Goal: Task Accomplishment & Management: Complete application form

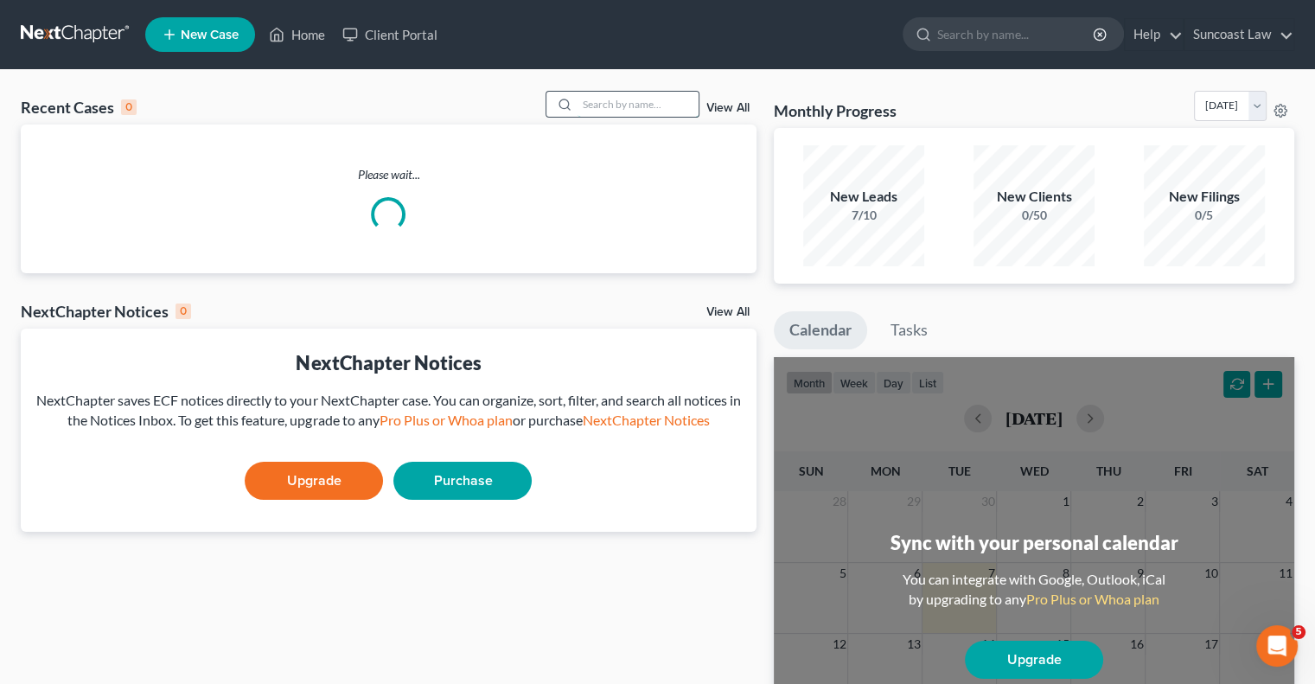
click at [595, 106] on input "search" at bounding box center [637, 104] width 121 height 25
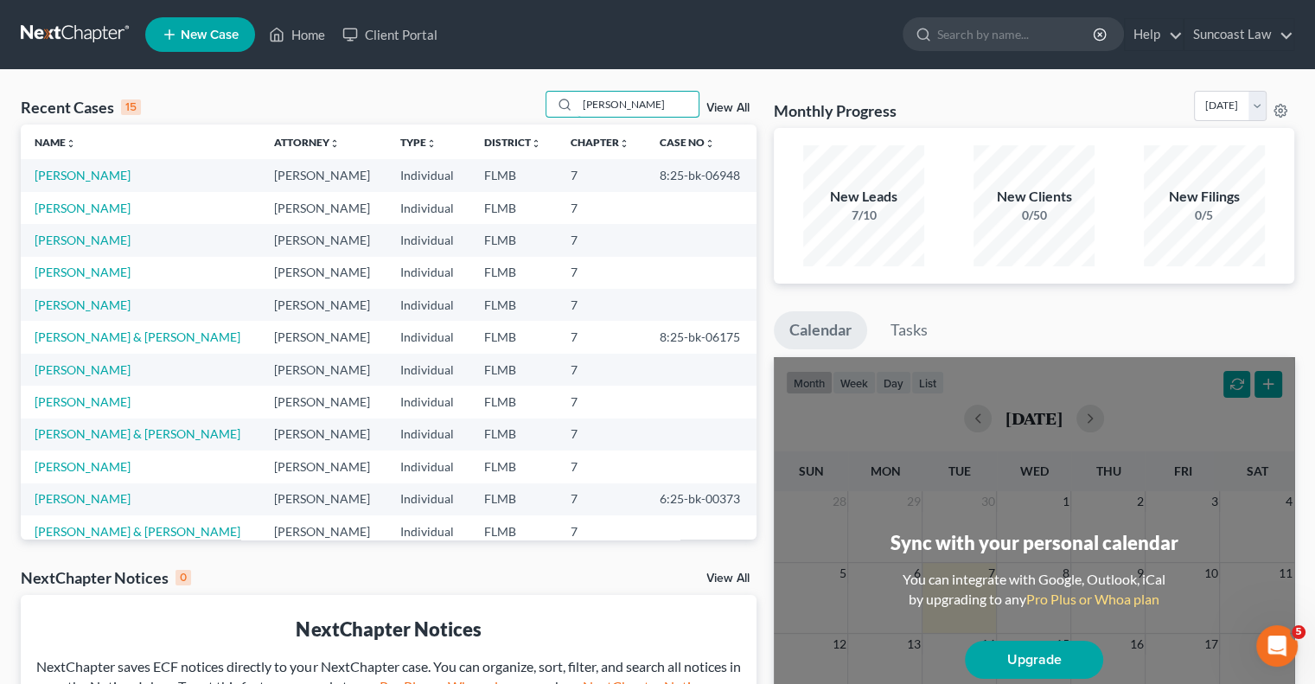
type input "[PERSON_NAME]"
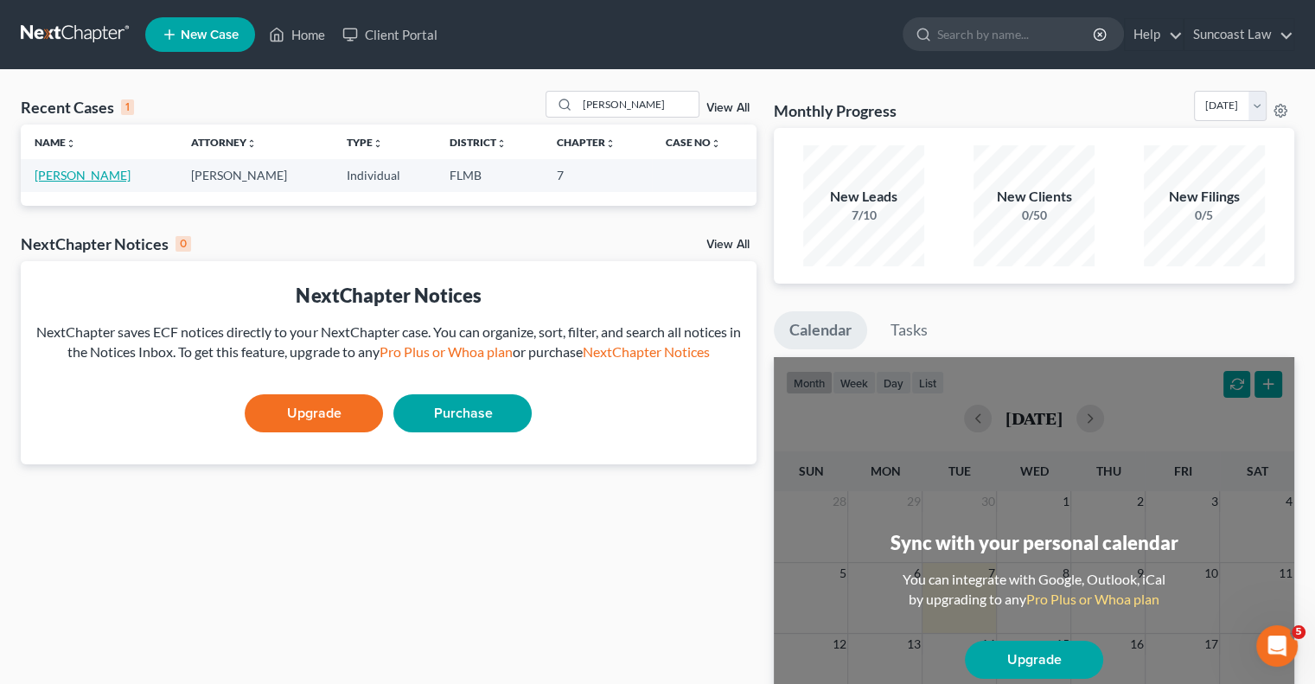
click at [107, 179] on link "[PERSON_NAME]" at bounding box center [83, 175] width 96 height 15
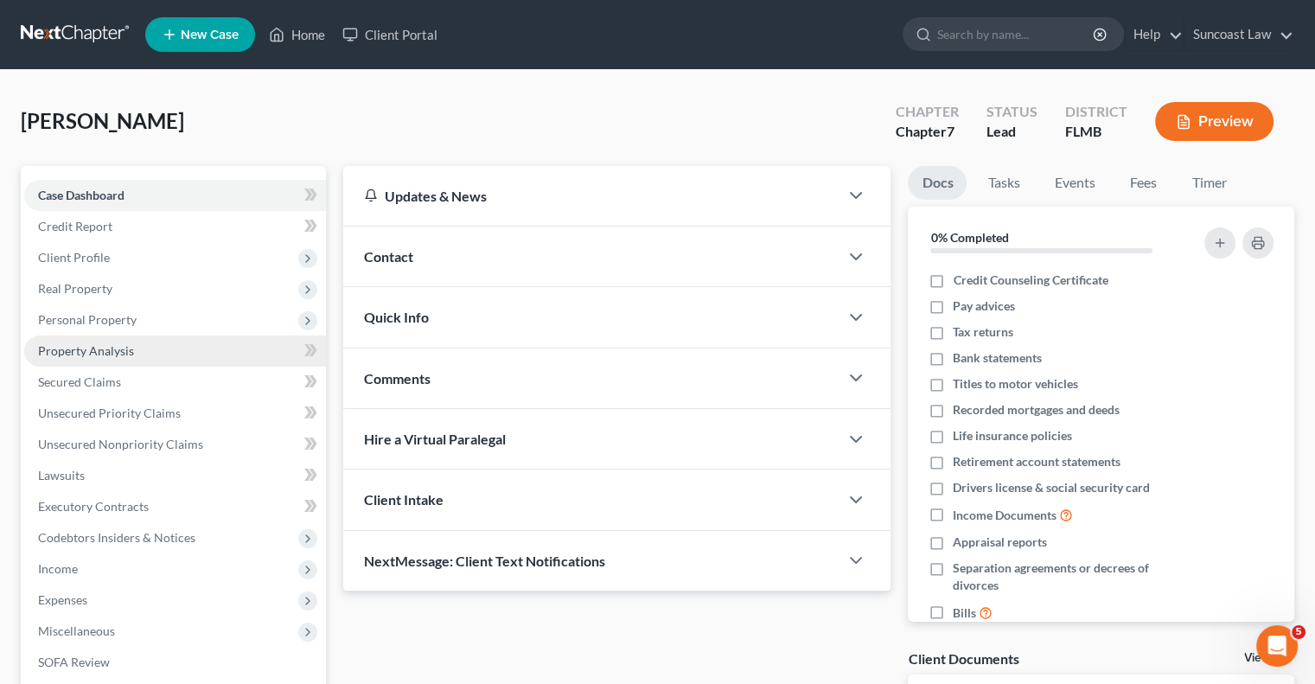
click at [124, 356] on span "Property Analysis" at bounding box center [86, 350] width 96 height 15
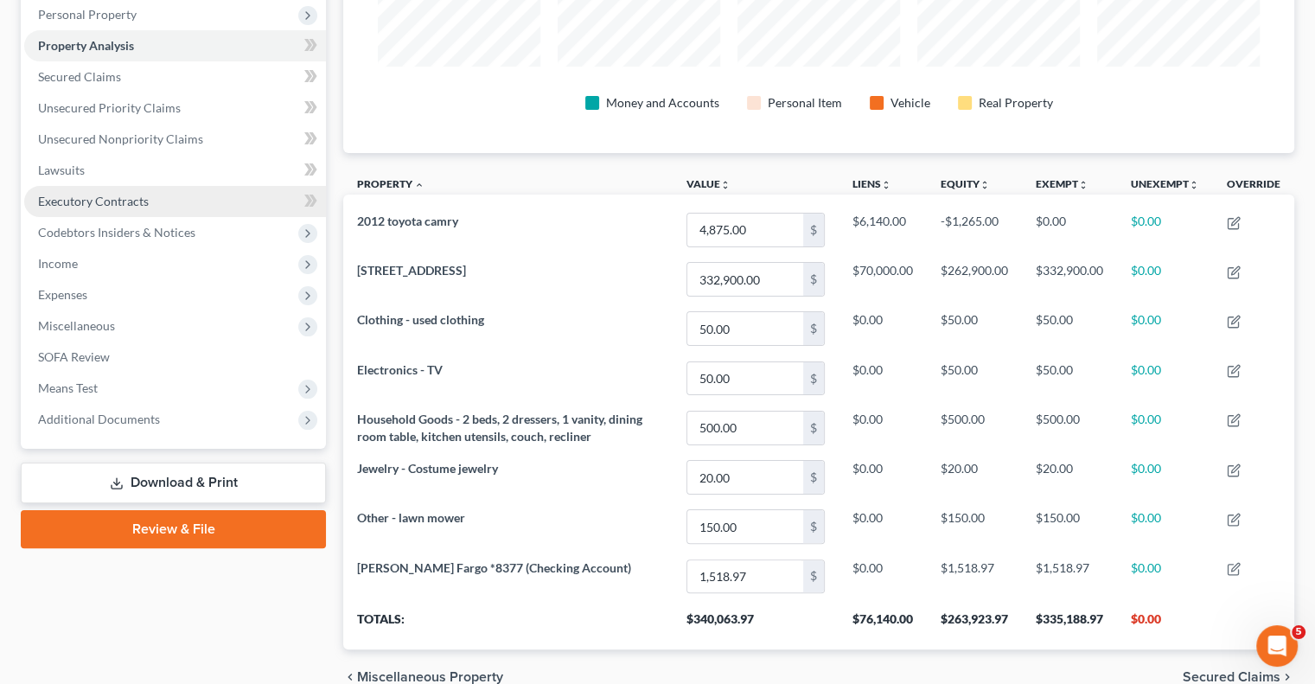
scroll to position [215, 0]
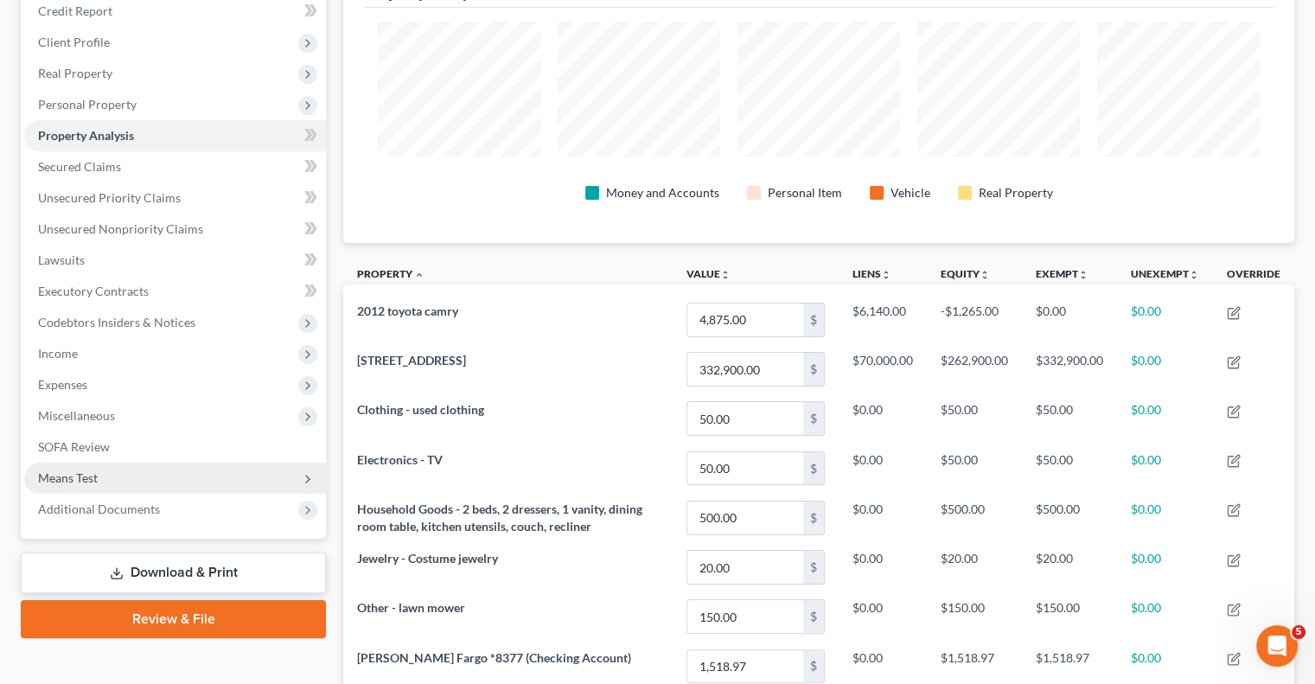
click at [102, 476] on span "Means Test" at bounding box center [175, 477] width 302 height 31
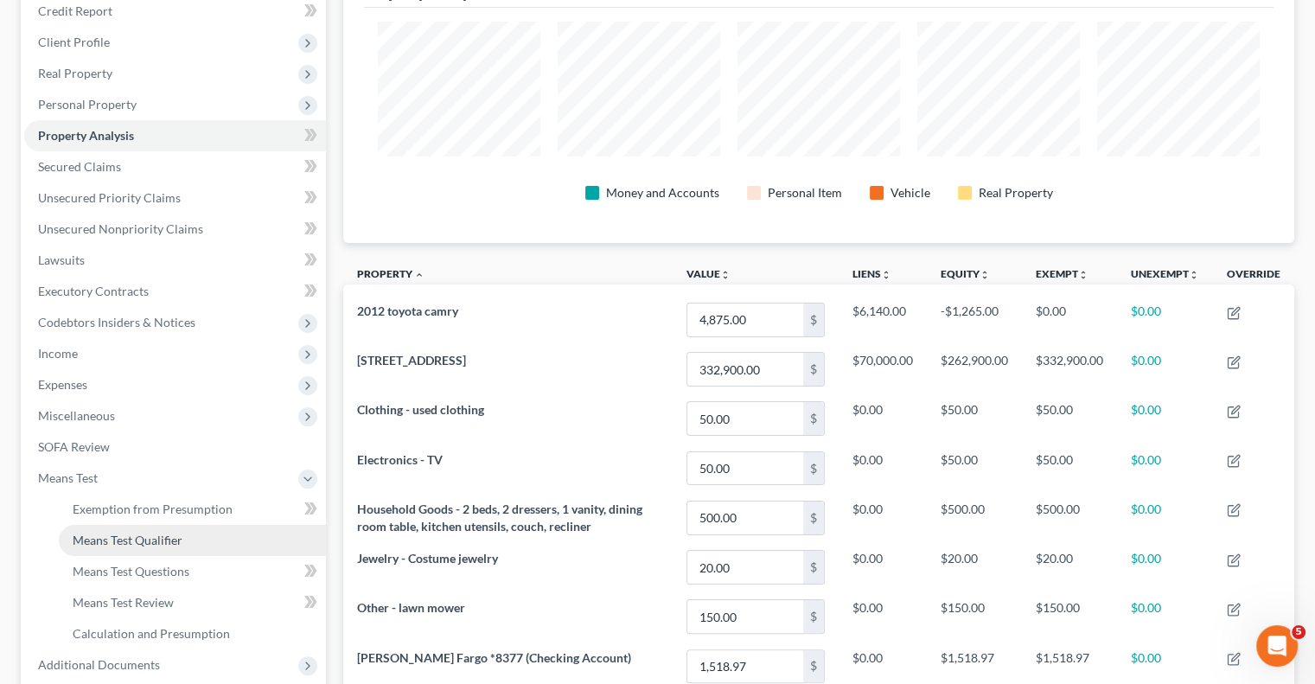
click at [197, 534] on link "Means Test Qualifier" at bounding box center [192, 540] width 267 height 31
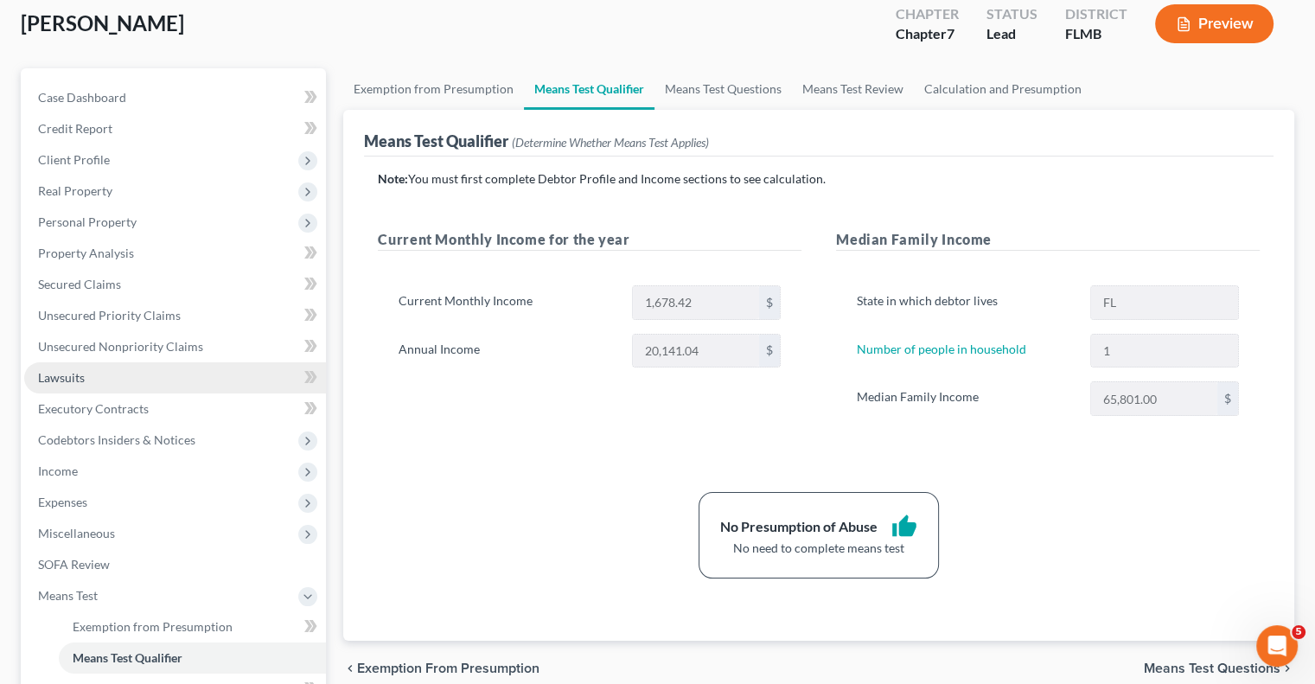
scroll to position [173, 0]
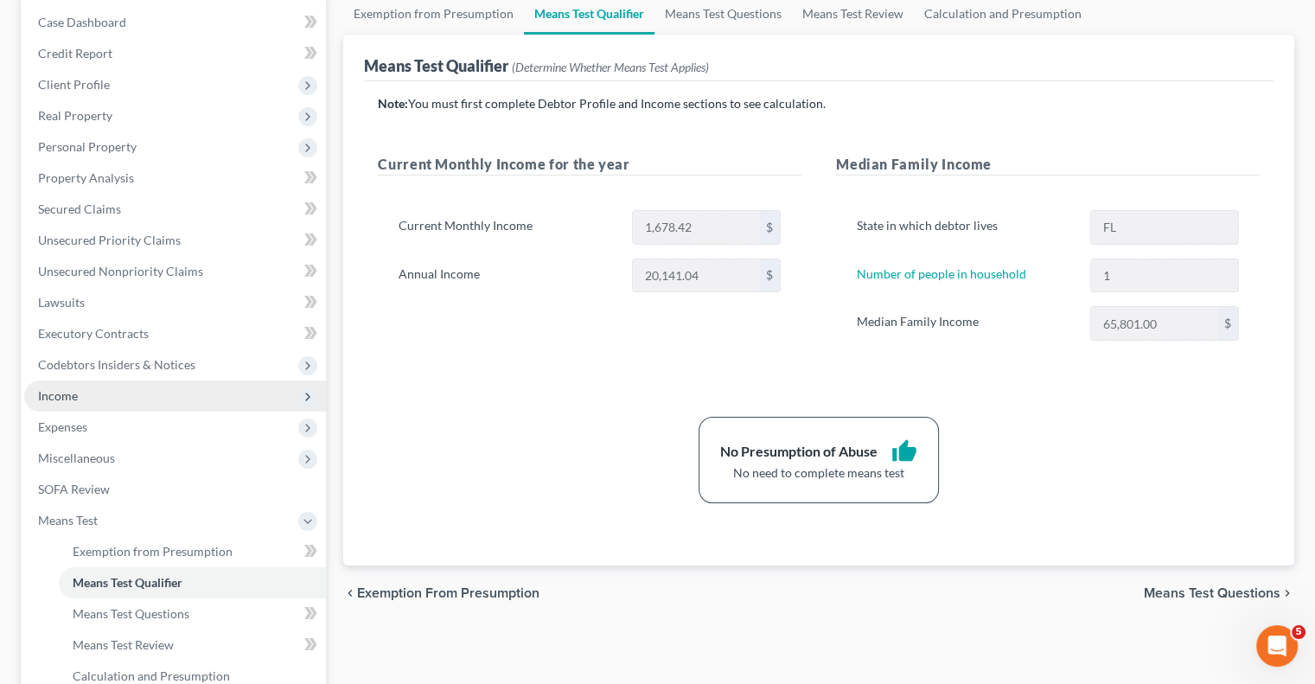
click at [94, 401] on span "Income" at bounding box center [175, 395] width 302 height 31
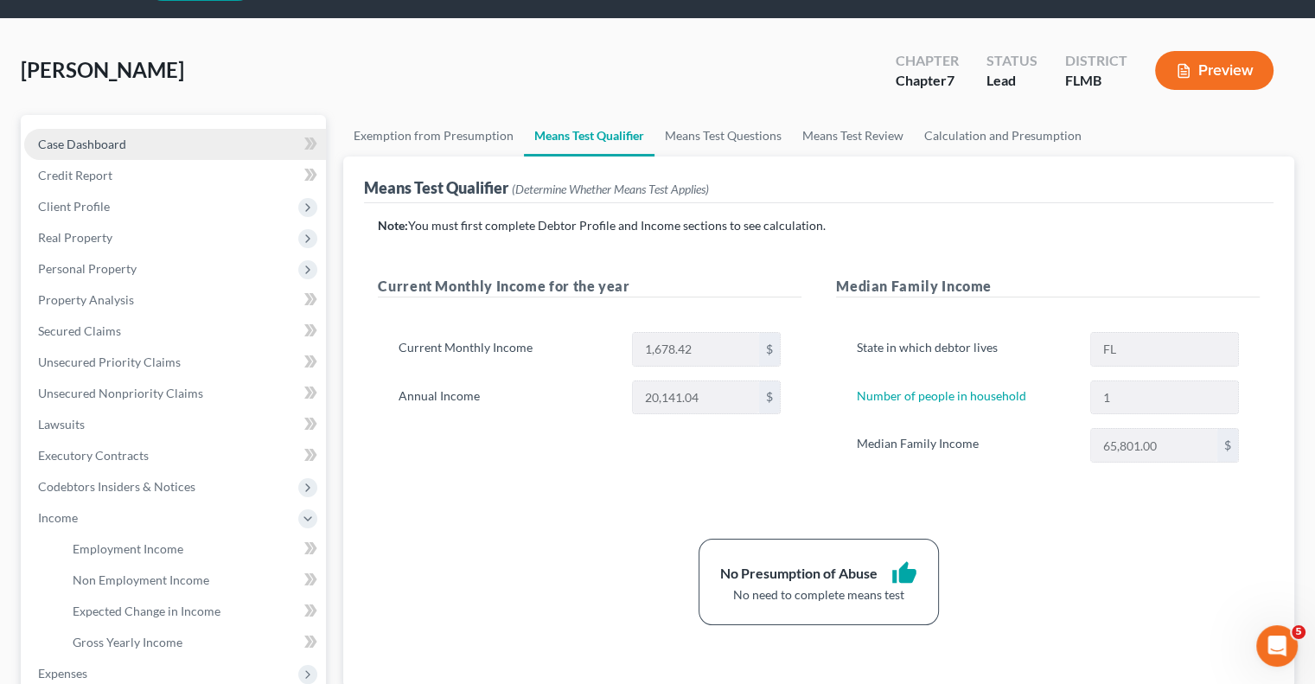
scroll to position [0, 0]
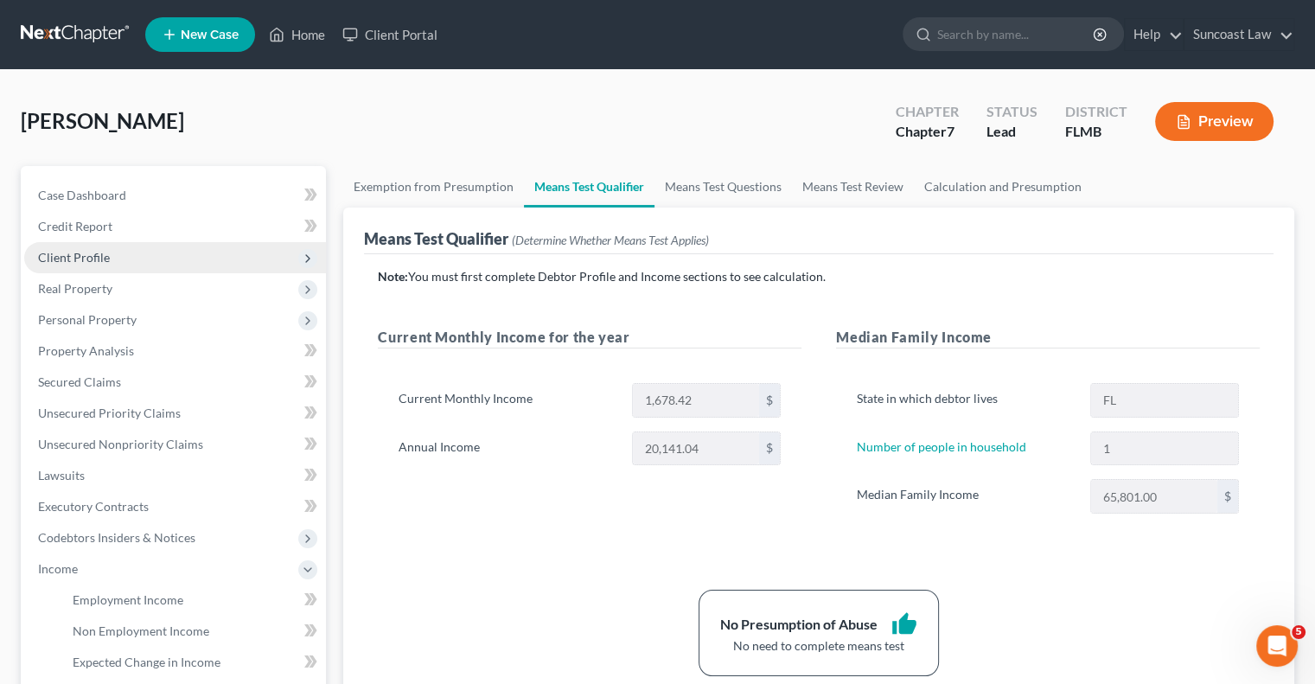
click at [99, 250] on span "Client Profile" at bounding box center [74, 257] width 72 height 15
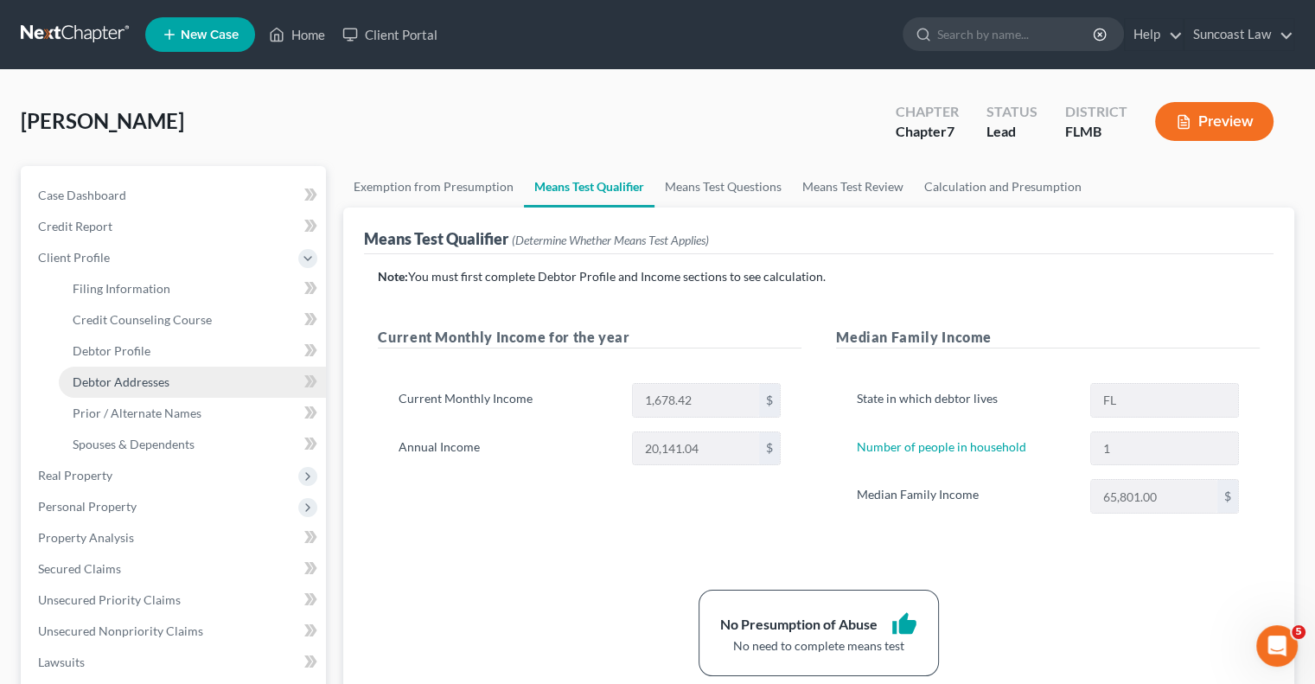
click at [175, 379] on link "Debtor Addresses" at bounding box center [192, 381] width 267 height 31
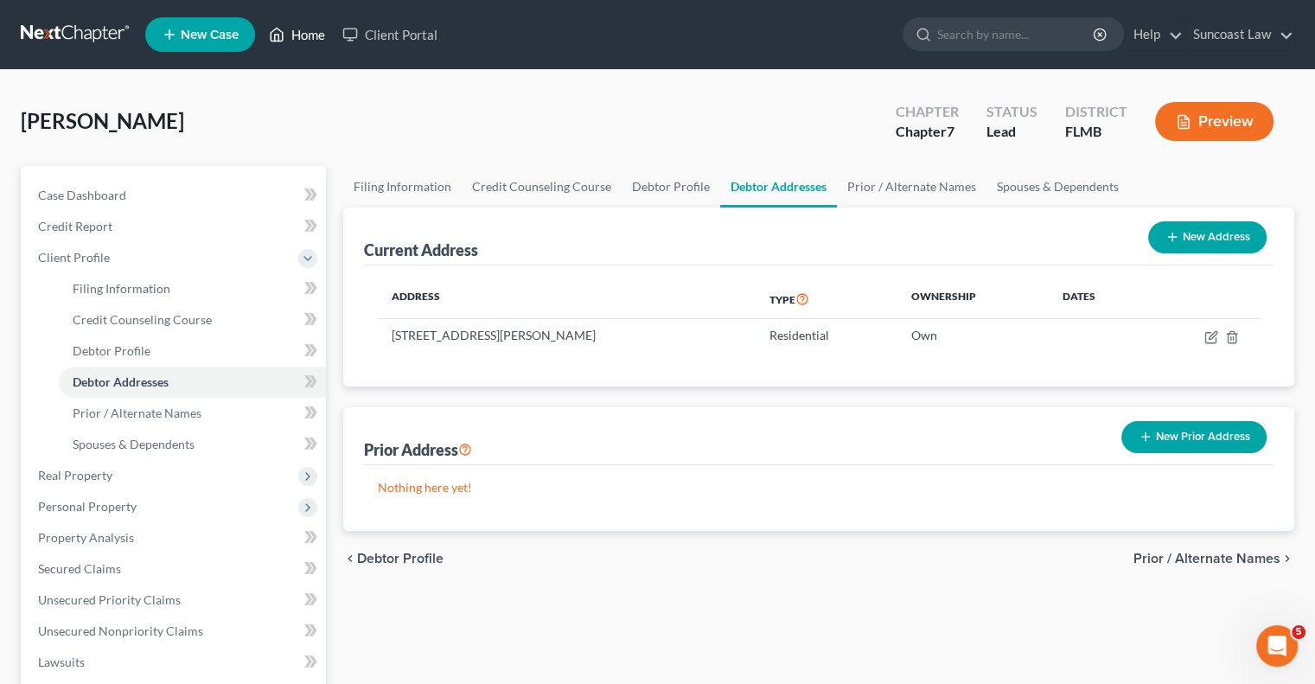
click at [304, 34] on link "Home" at bounding box center [296, 34] width 73 height 31
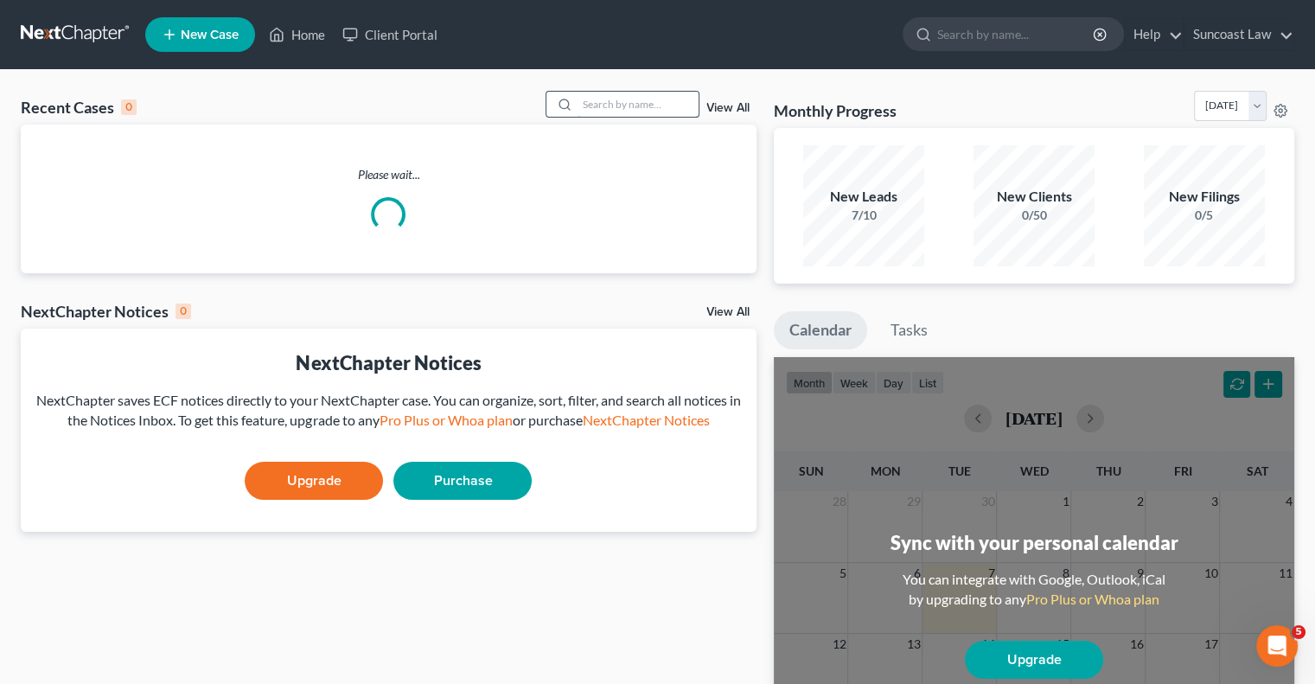
click at [627, 107] on input "search" at bounding box center [637, 104] width 121 height 25
type input "pride"
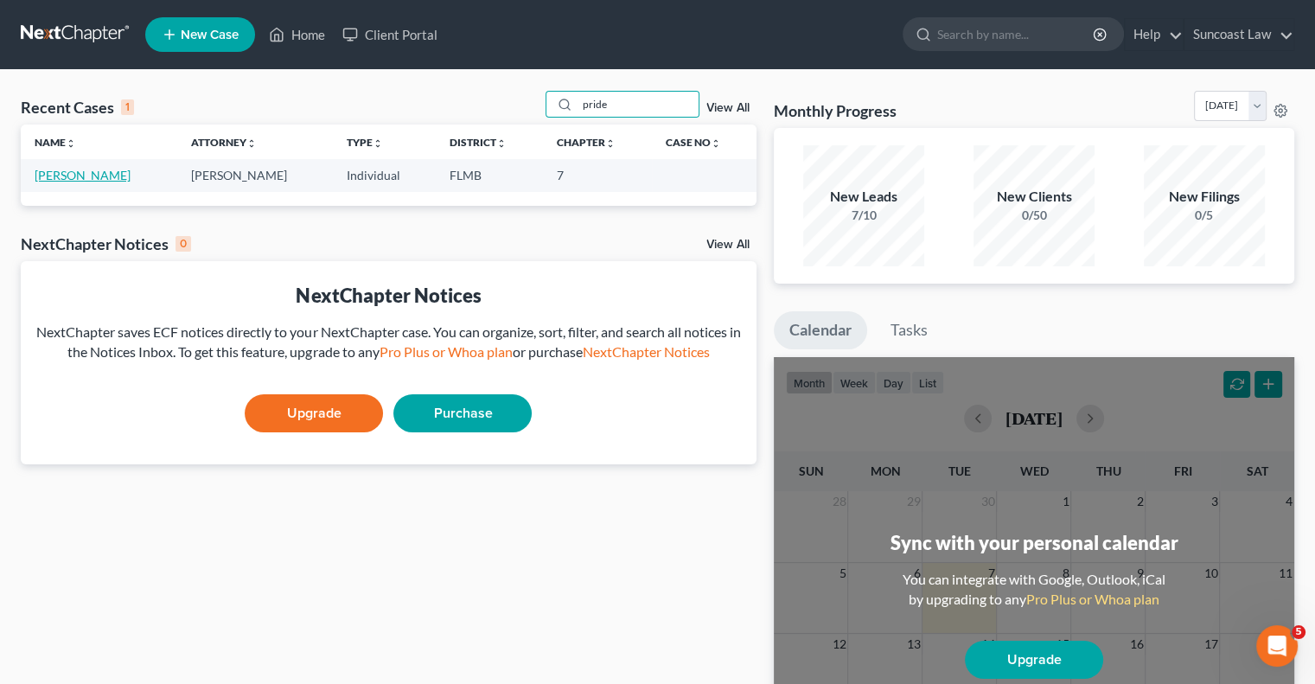
click at [76, 176] on link "[PERSON_NAME]" at bounding box center [83, 175] width 96 height 15
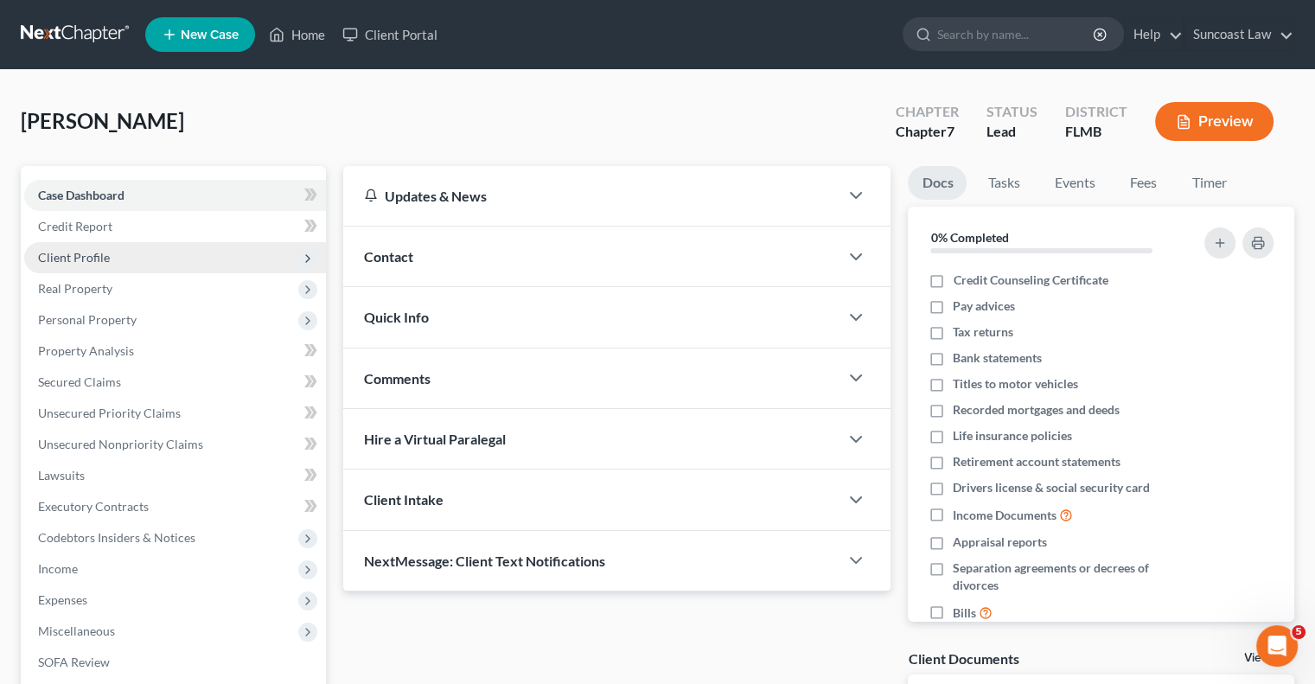
click at [92, 255] on span "Client Profile" at bounding box center [74, 257] width 72 height 15
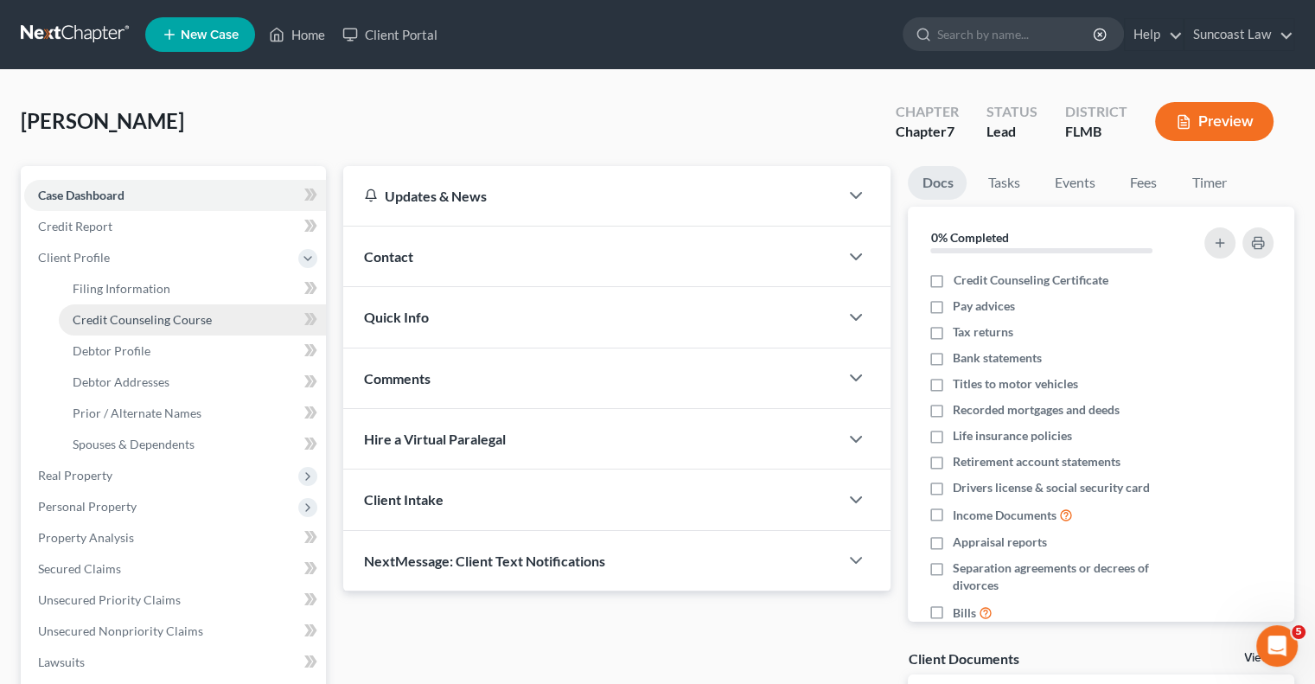
click at [169, 322] on span "Credit Counseling Course" at bounding box center [142, 319] width 139 height 15
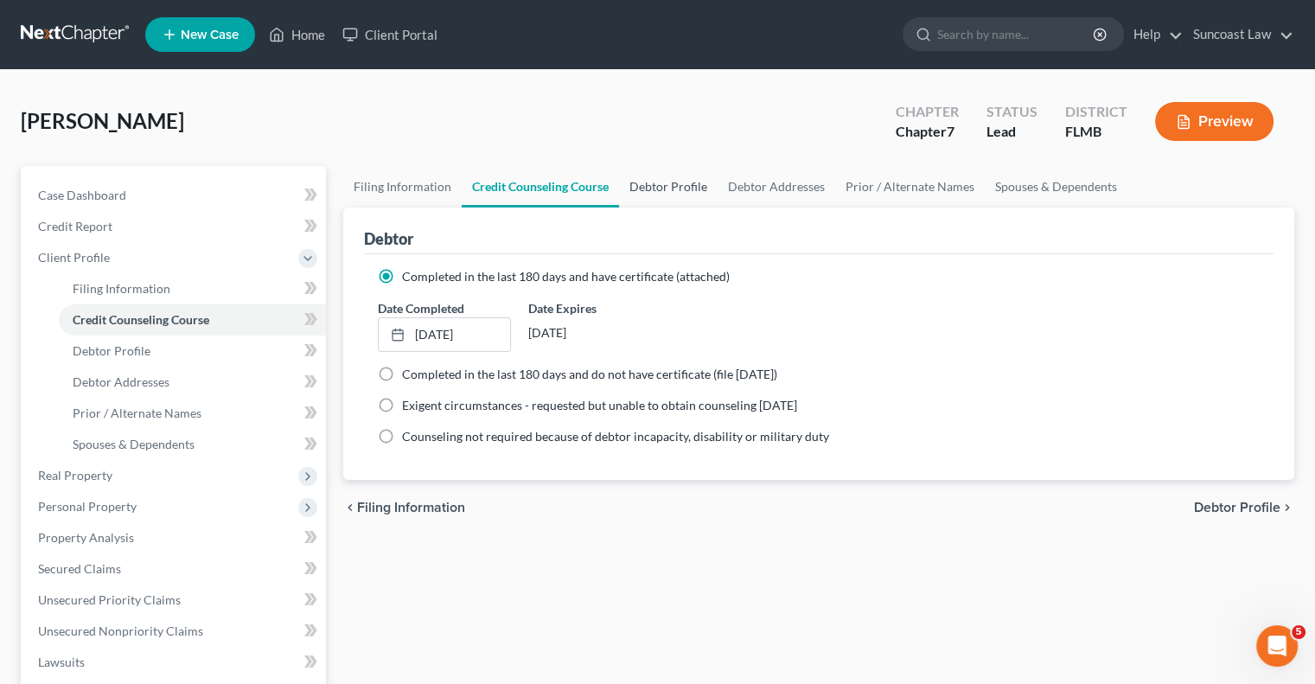
click at [676, 187] on link "Debtor Profile" at bounding box center [668, 186] width 99 height 41
select select "0"
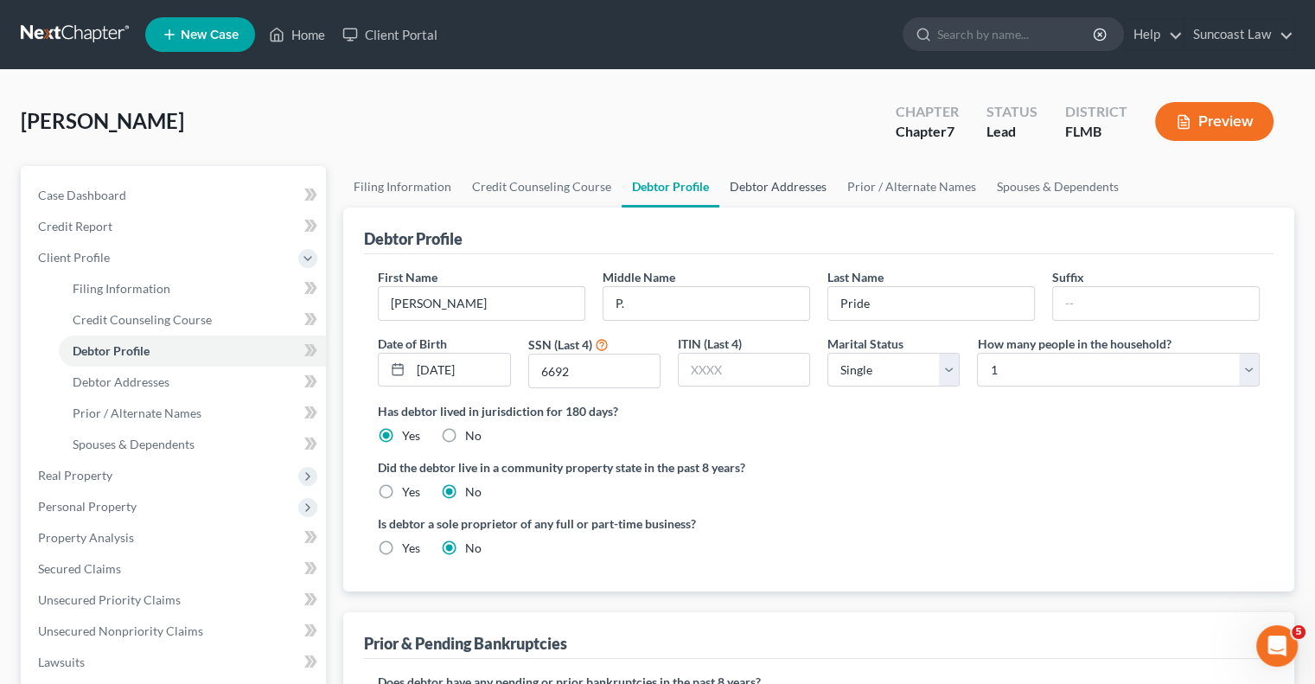
click at [766, 189] on link "Debtor Addresses" at bounding box center [778, 186] width 118 height 41
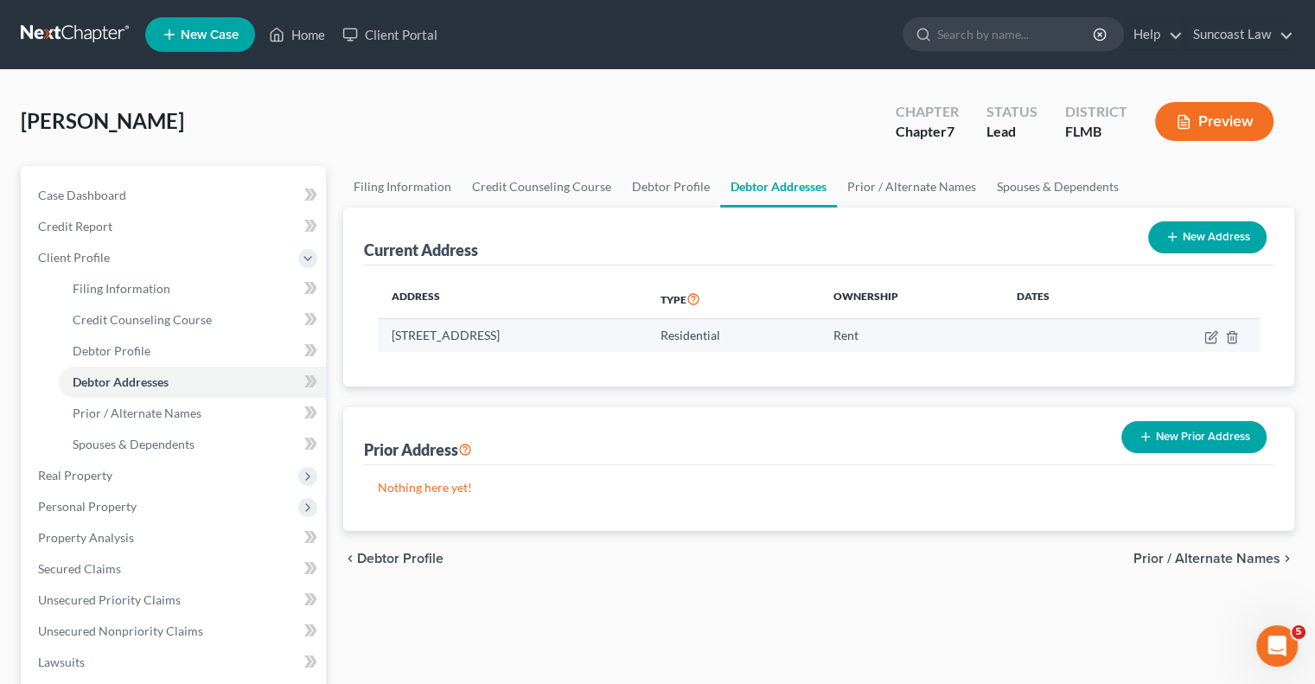
click at [1209, 325] on td at bounding box center [1191, 335] width 137 height 33
click at [1210, 334] on icon "button" at bounding box center [1211, 337] width 14 height 14
select select "9"
select select "0"
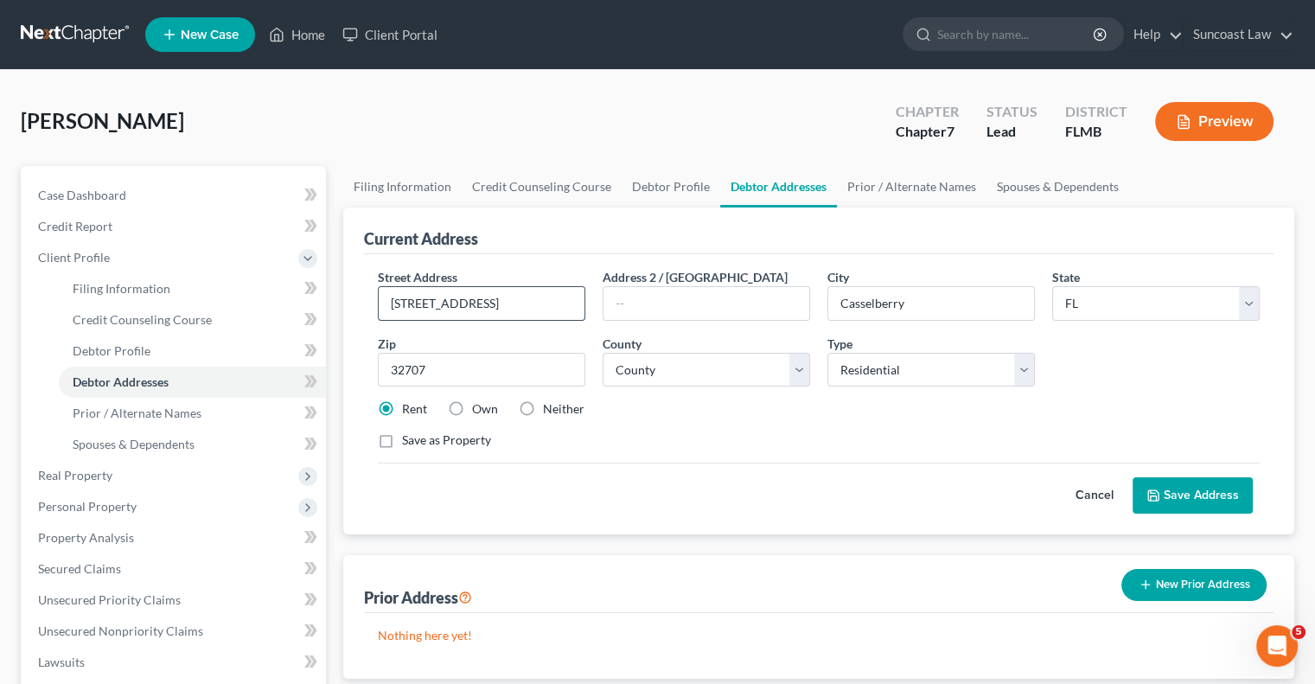
click at [430, 303] on input "[STREET_ADDRESS]" at bounding box center [482, 303] width 206 height 33
type input "[STREET_ADDRESS]"
click at [1174, 495] on button "Save Address" at bounding box center [1192, 495] width 120 height 36
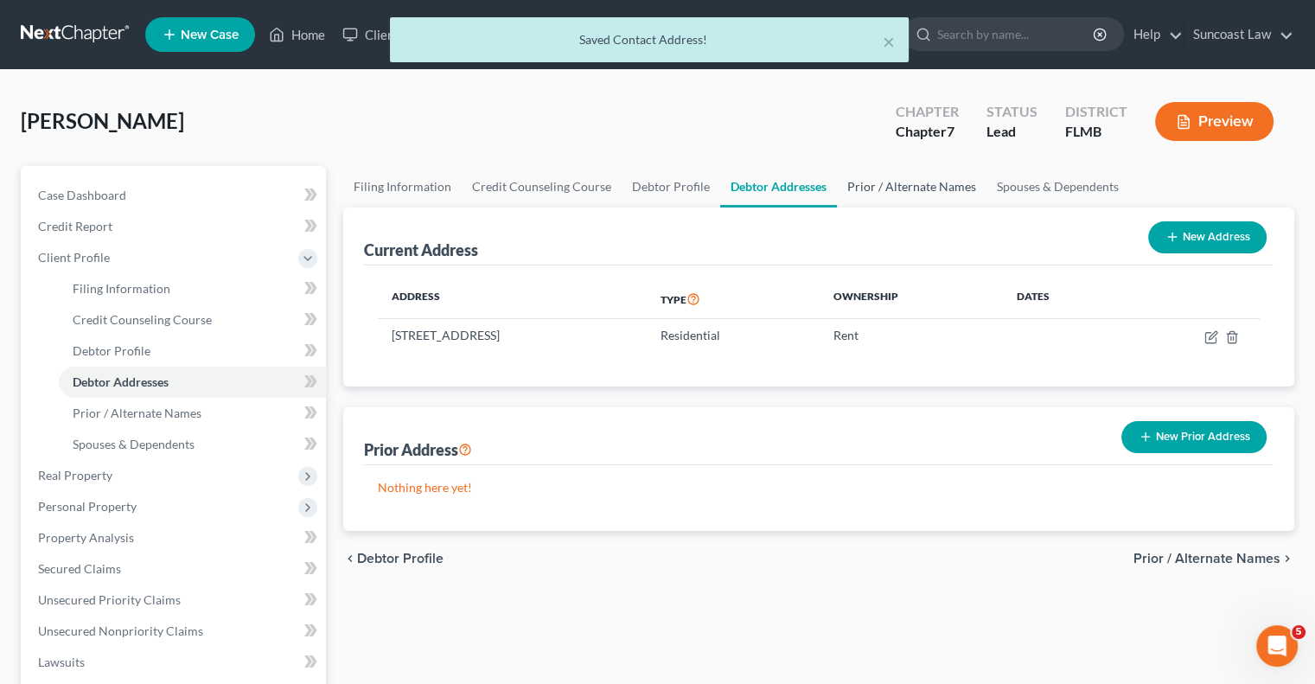
click at [934, 194] on link "Prior / Alternate Names" at bounding box center [912, 186] width 150 height 41
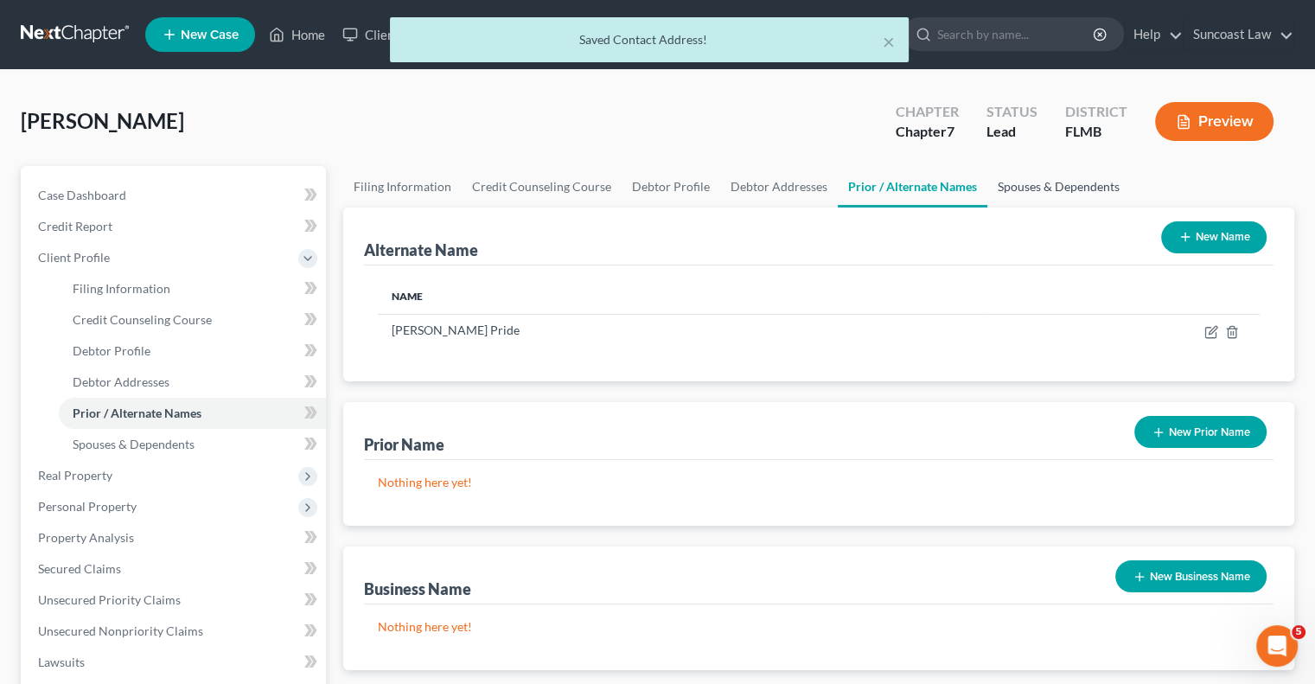
click at [1023, 181] on link "Spouses & Dependents" at bounding box center [1058, 186] width 143 height 41
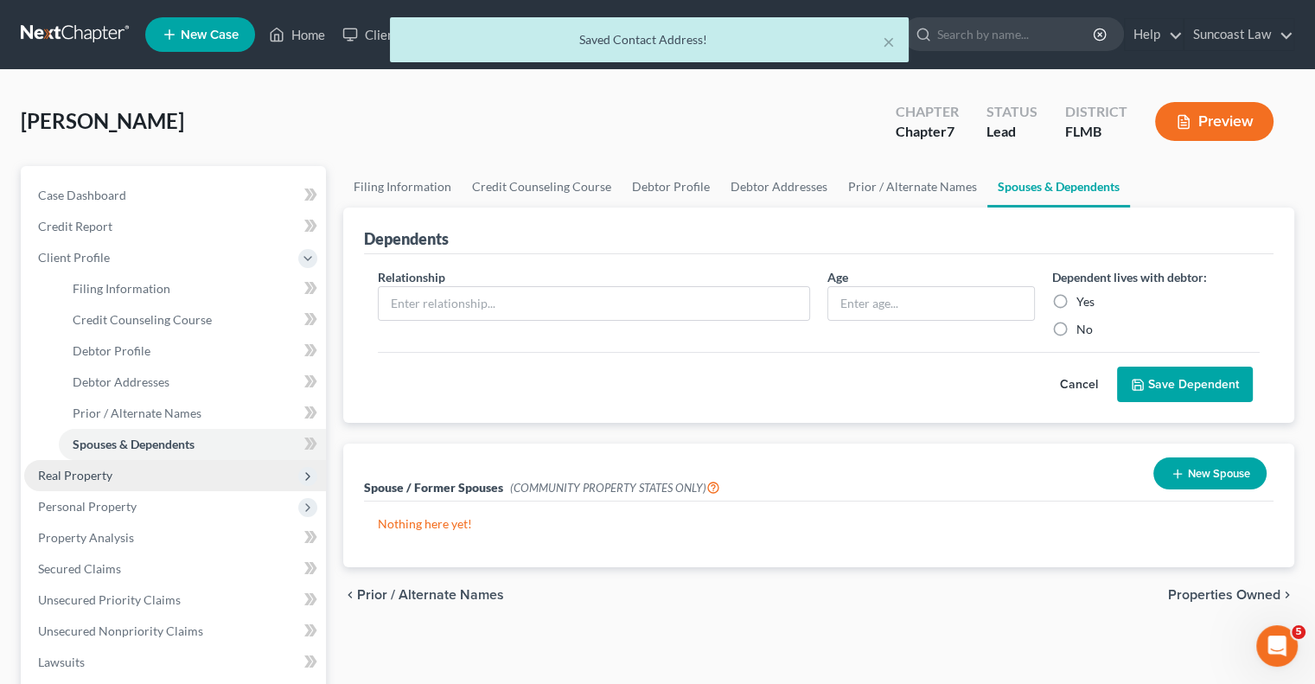
click at [82, 477] on span "Real Property" at bounding box center [75, 475] width 74 height 15
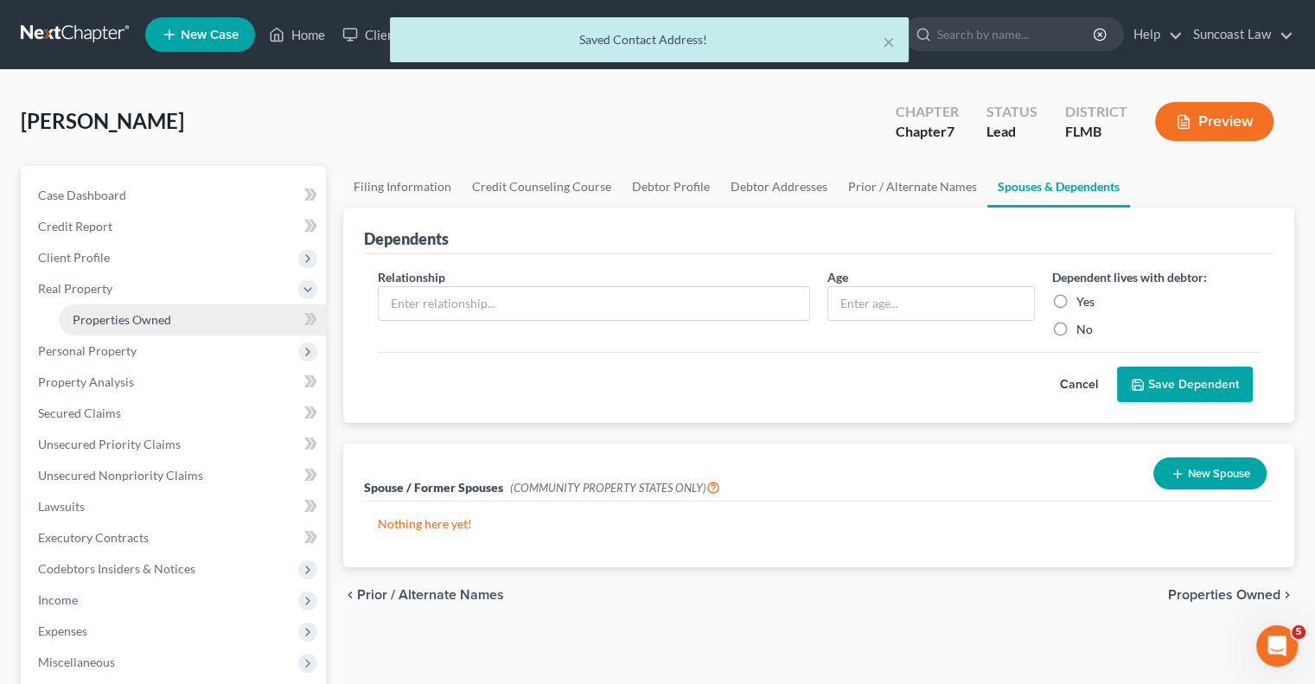
click at [126, 315] on span "Properties Owned" at bounding box center [122, 319] width 99 height 15
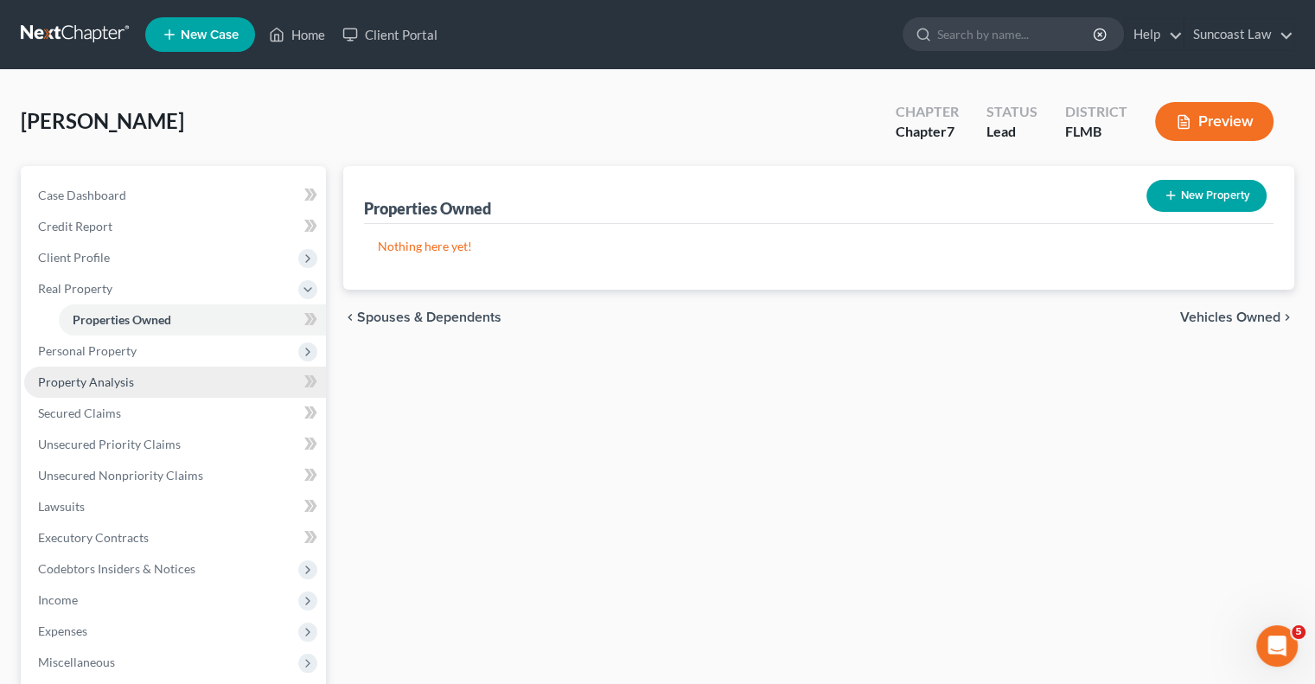
click at [117, 384] on span "Property Analysis" at bounding box center [86, 381] width 96 height 15
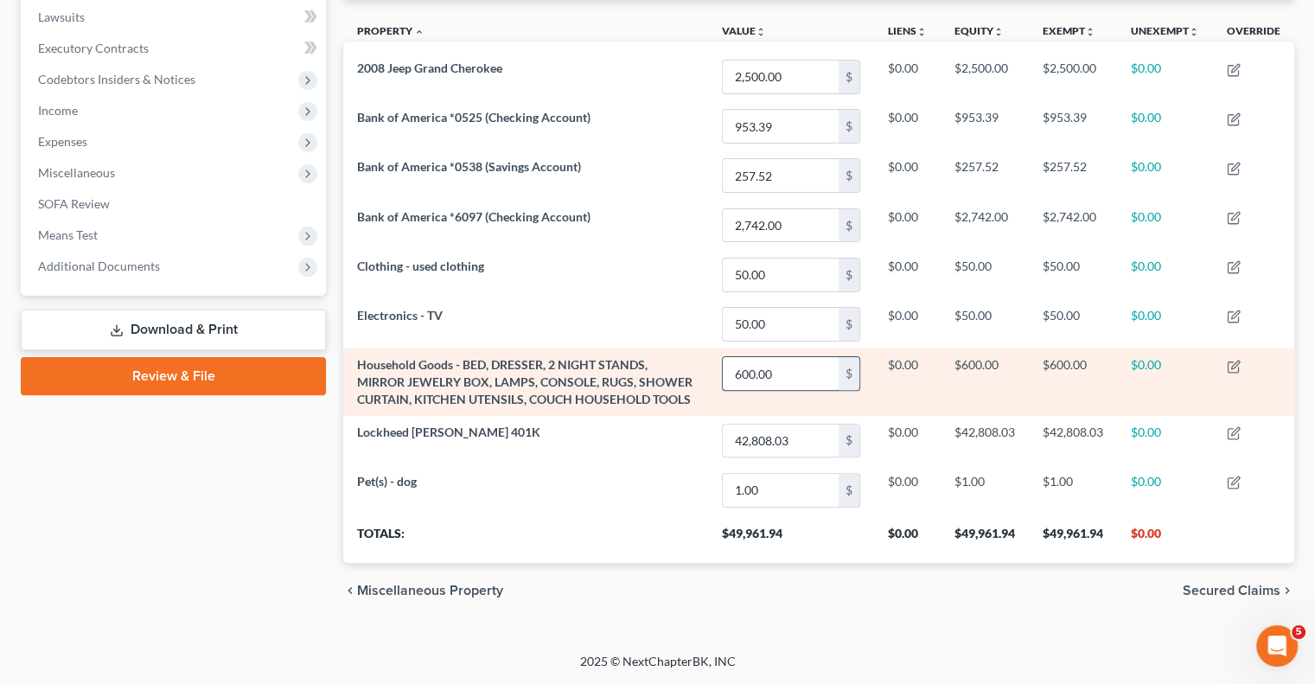
scroll to position [126, 0]
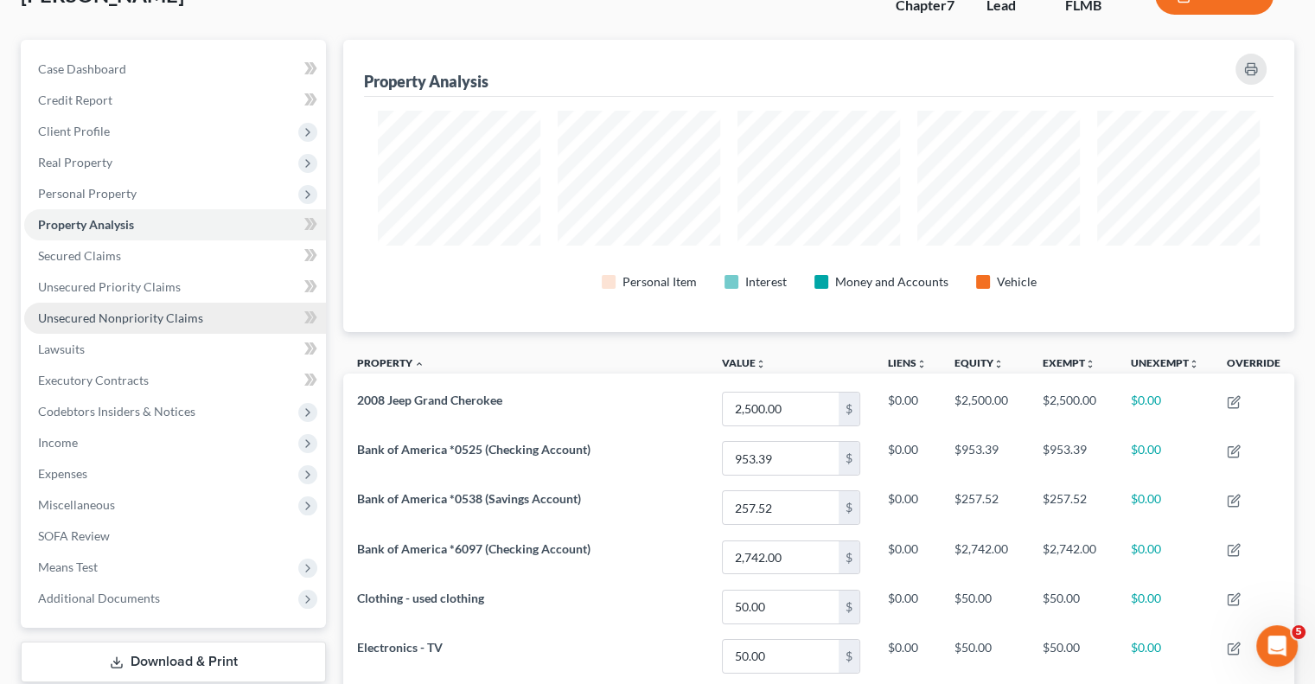
click at [136, 310] on span "Unsecured Nonpriority Claims" at bounding box center [120, 317] width 165 height 15
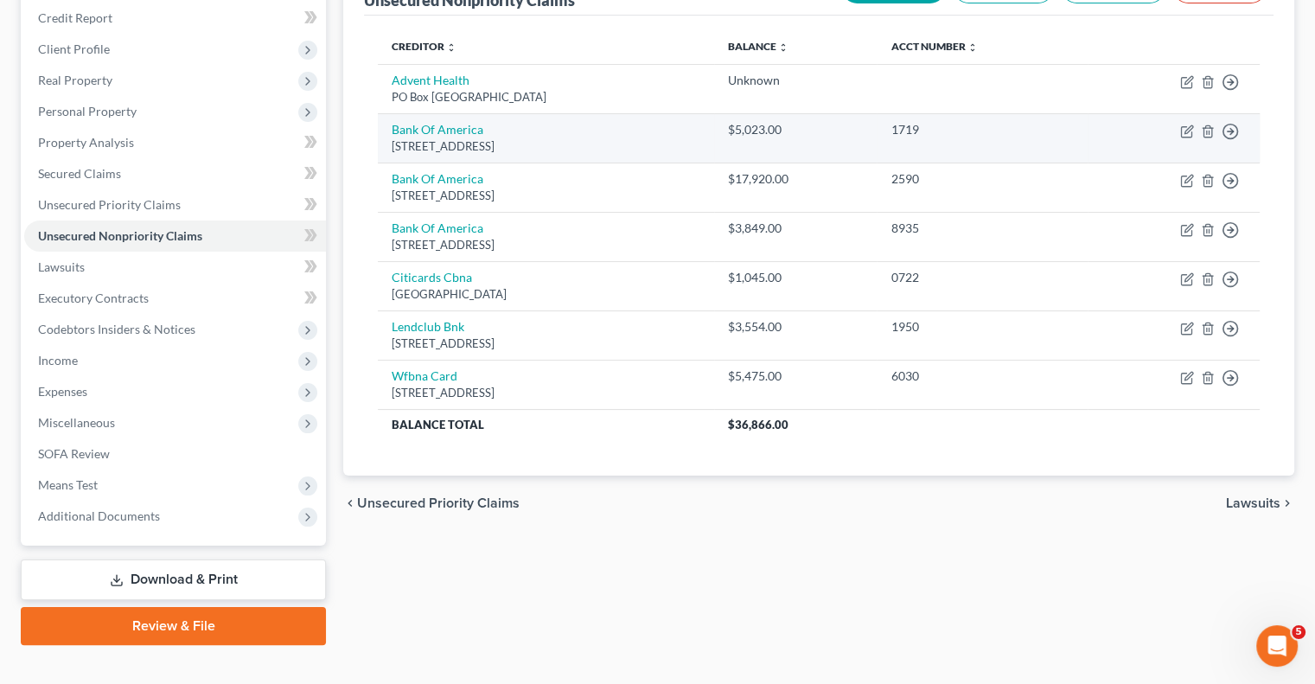
scroll to position [233, 0]
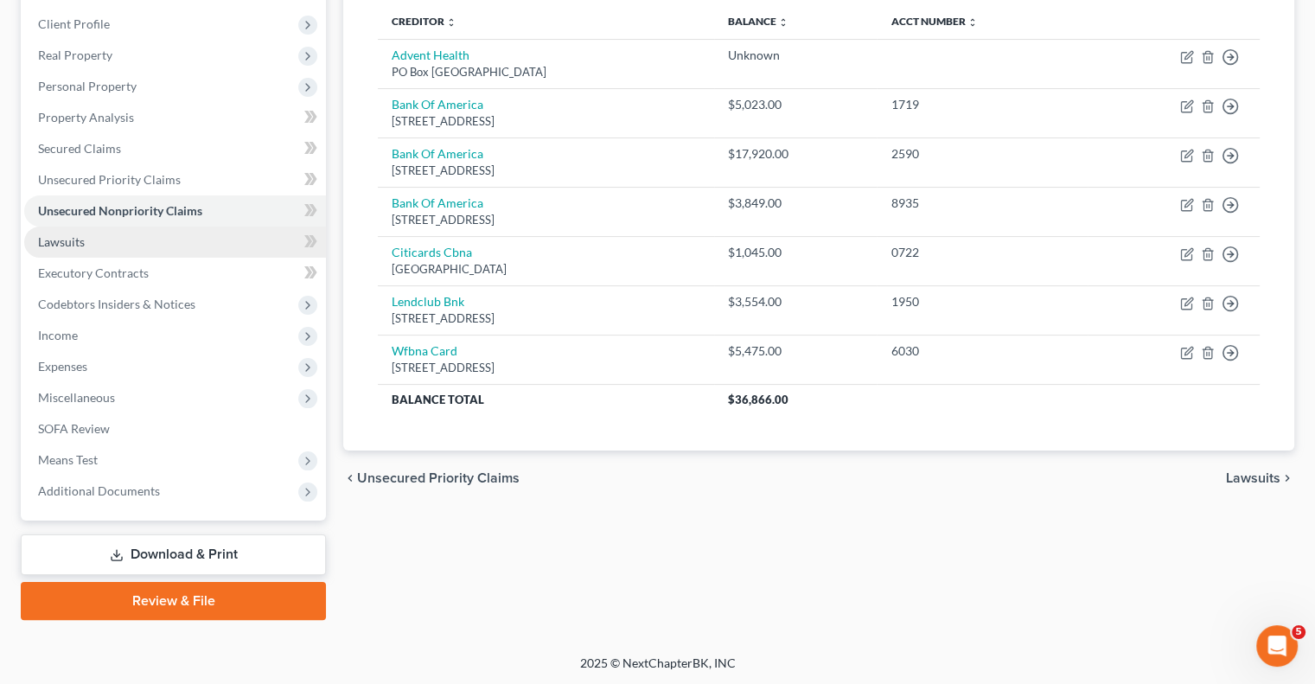
click at [79, 237] on span "Lawsuits" at bounding box center [61, 241] width 47 height 15
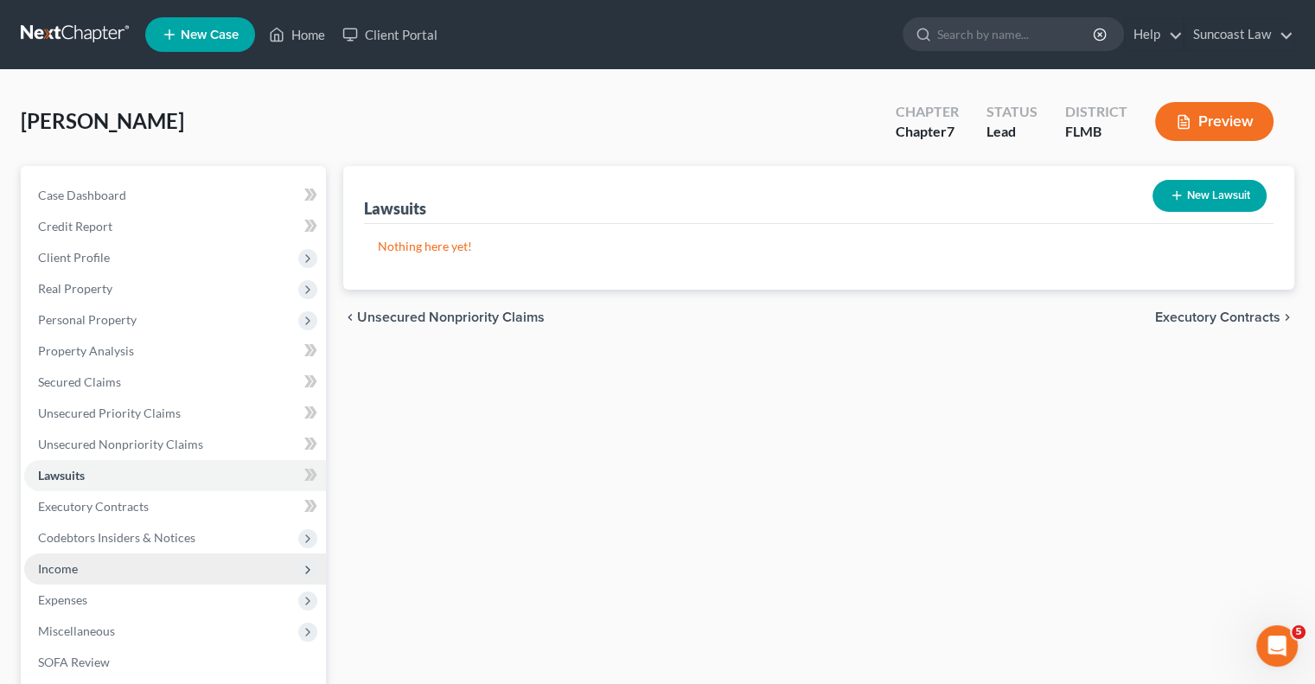
click at [122, 566] on span "Income" at bounding box center [175, 568] width 302 height 31
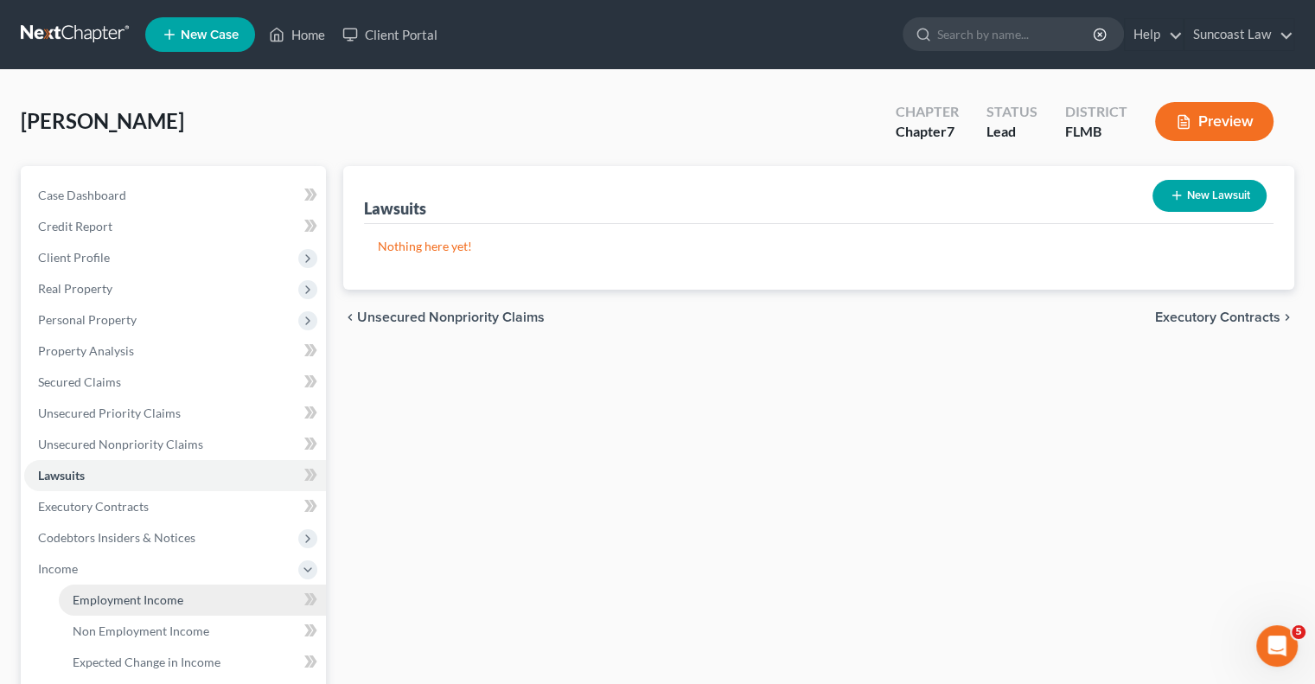
click at [191, 599] on link "Employment Income" at bounding box center [192, 599] width 267 height 31
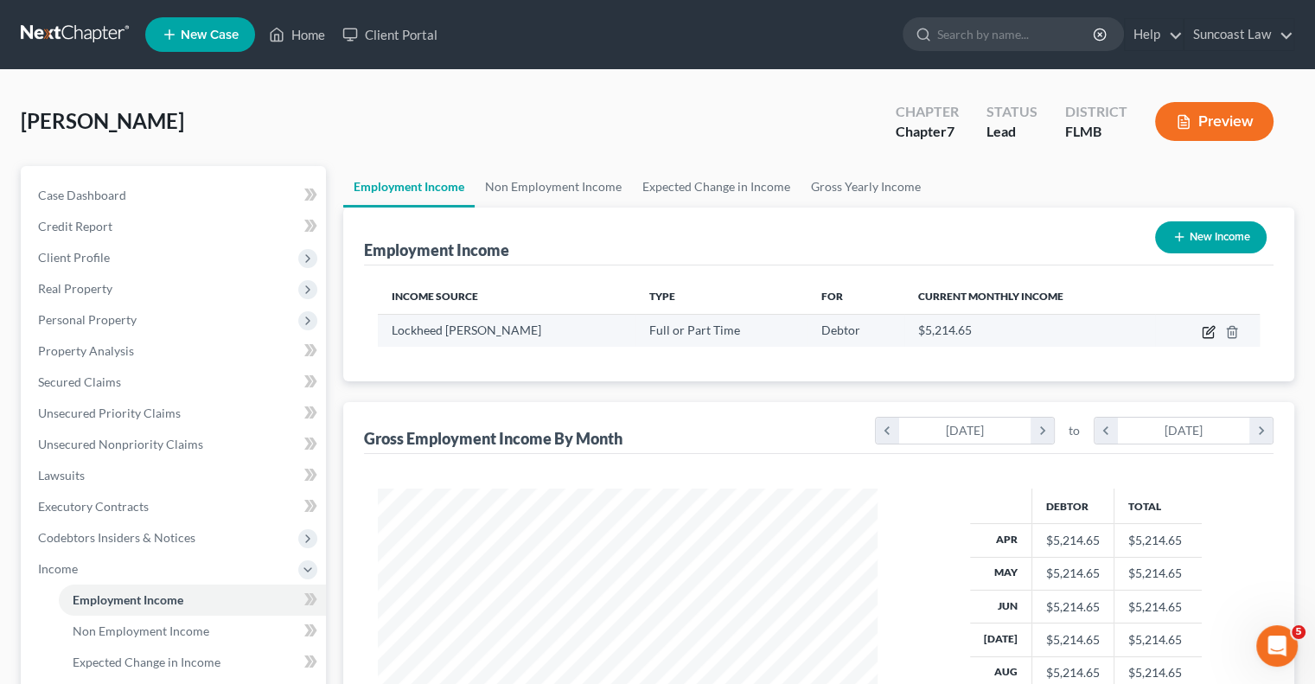
click at [1212, 331] on icon "button" at bounding box center [1208, 332] width 14 height 14
select select "0"
select select "9"
select select "3"
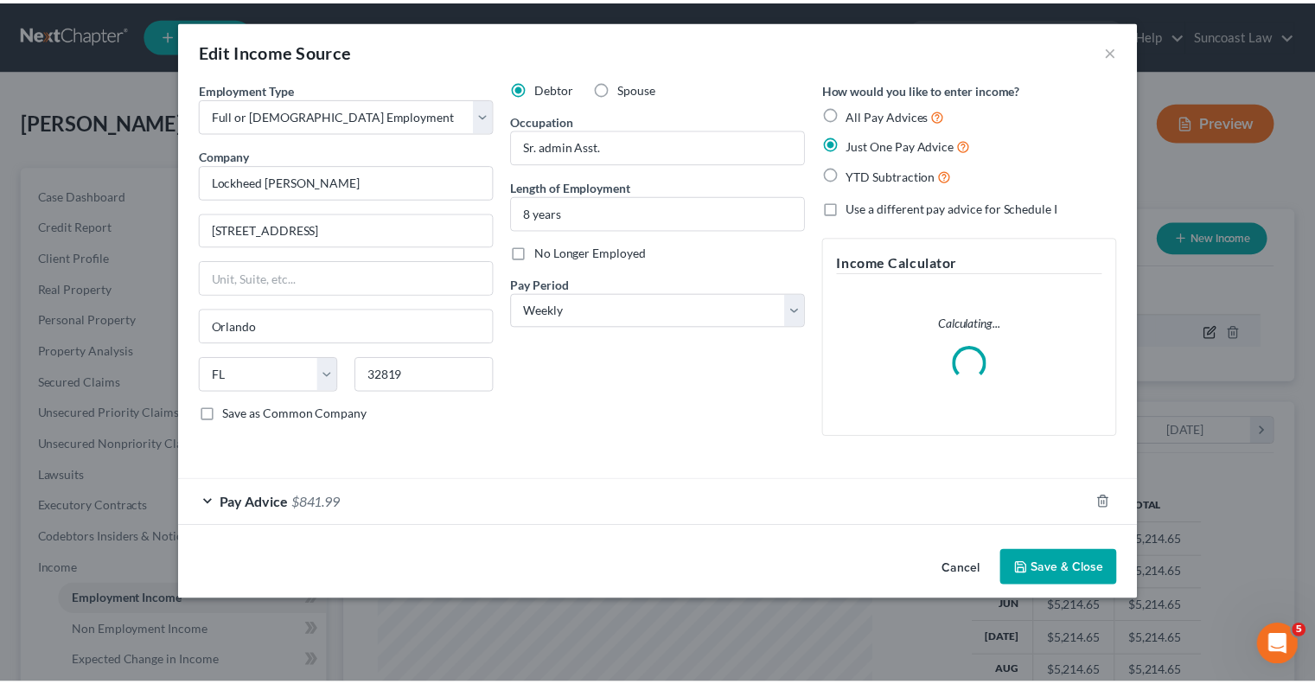
scroll to position [308, 539]
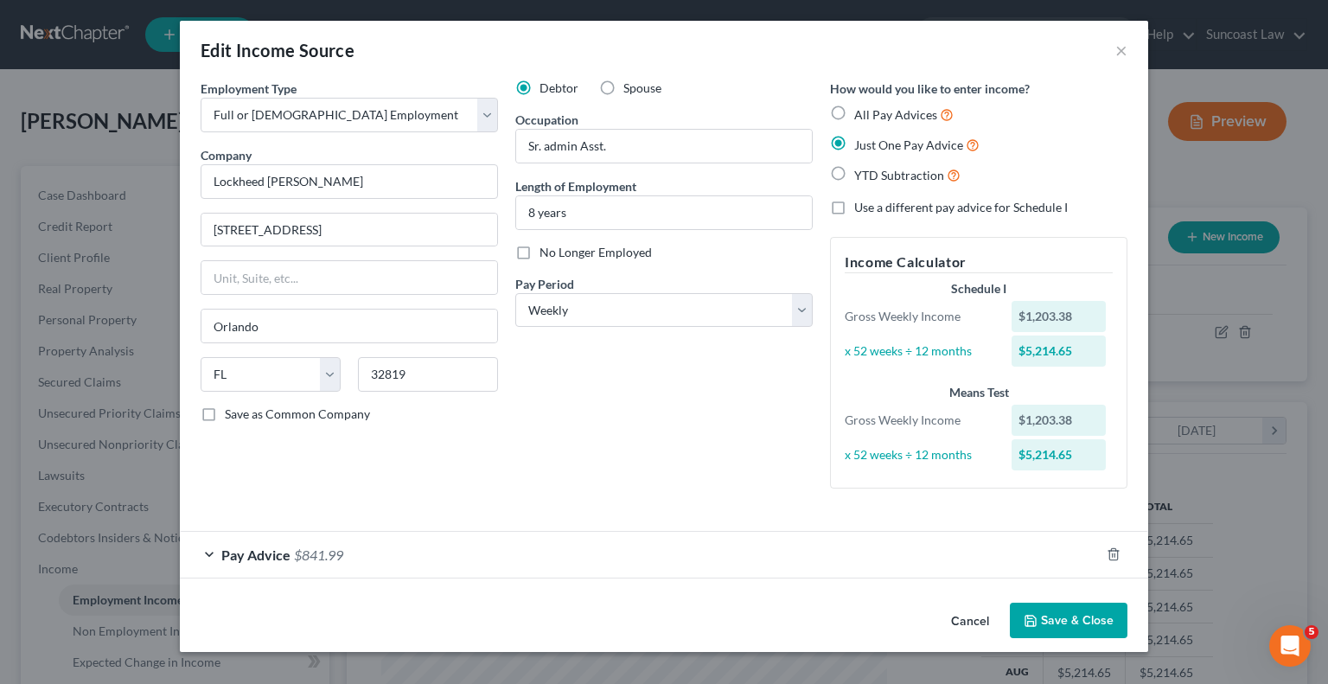
click at [1072, 618] on button "Save & Close" at bounding box center [1069, 620] width 118 height 36
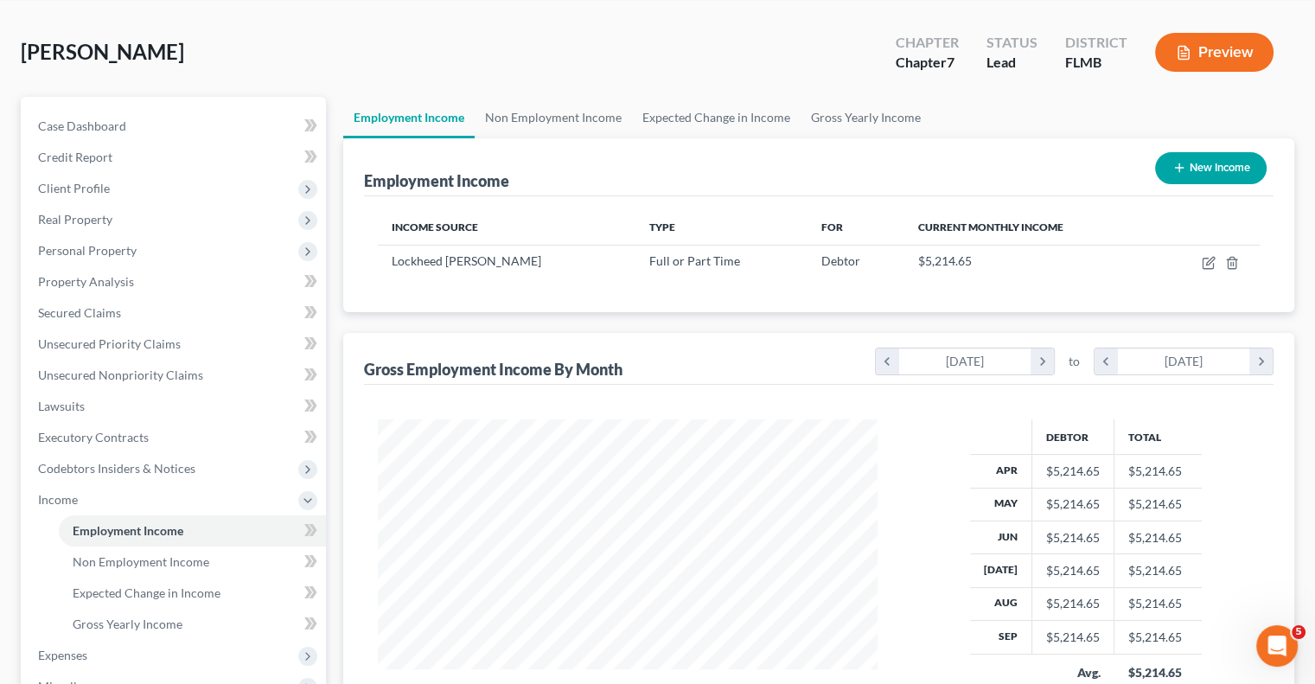
scroll to position [173, 0]
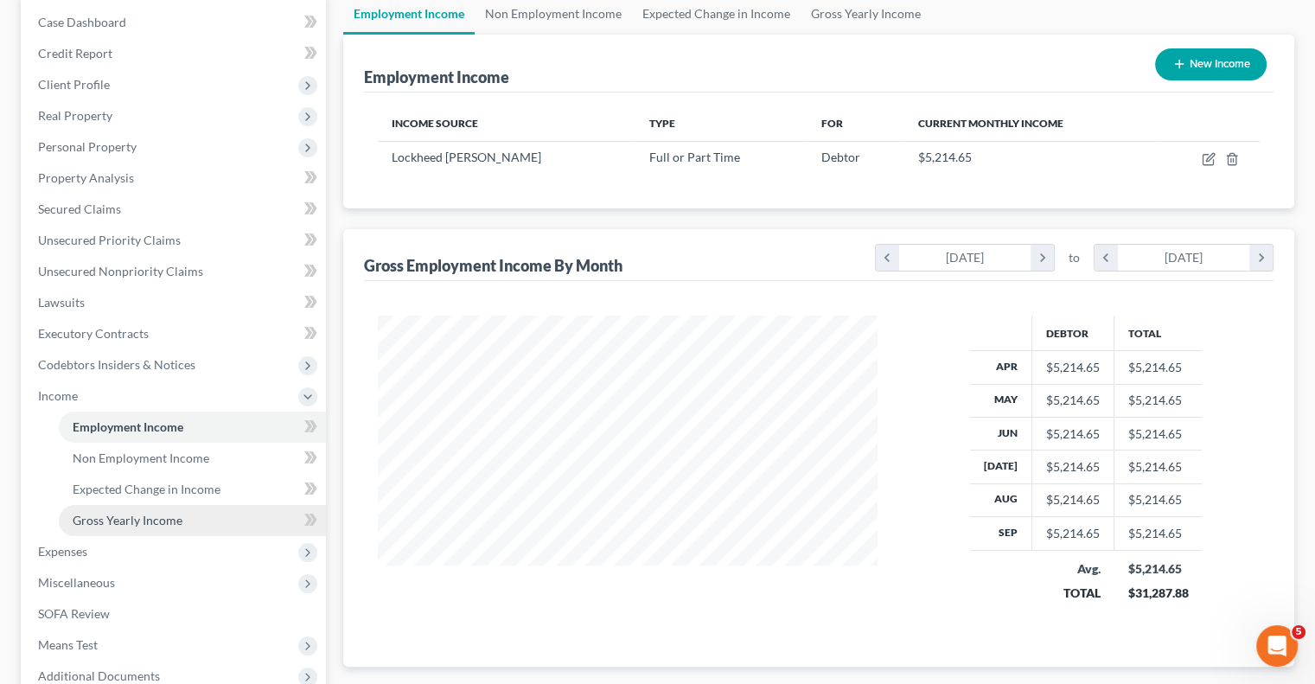
click at [141, 528] on link "Gross Yearly Income" at bounding box center [192, 520] width 267 height 31
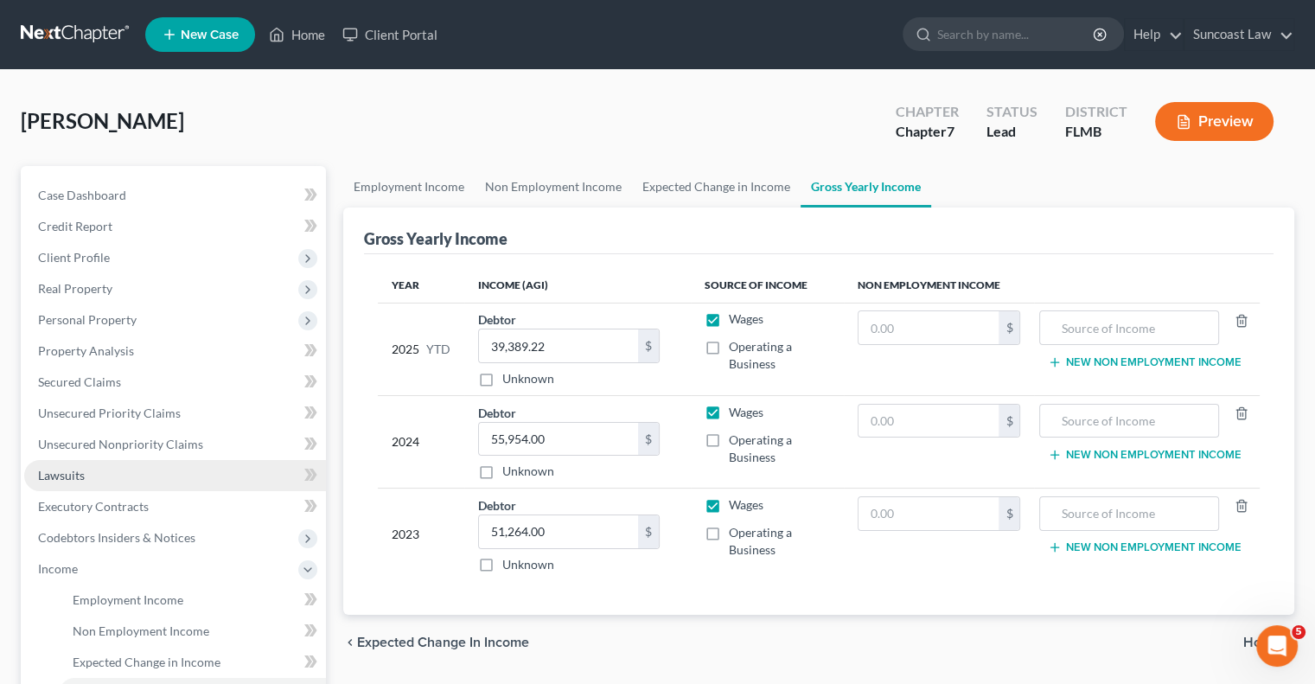
scroll to position [259, 0]
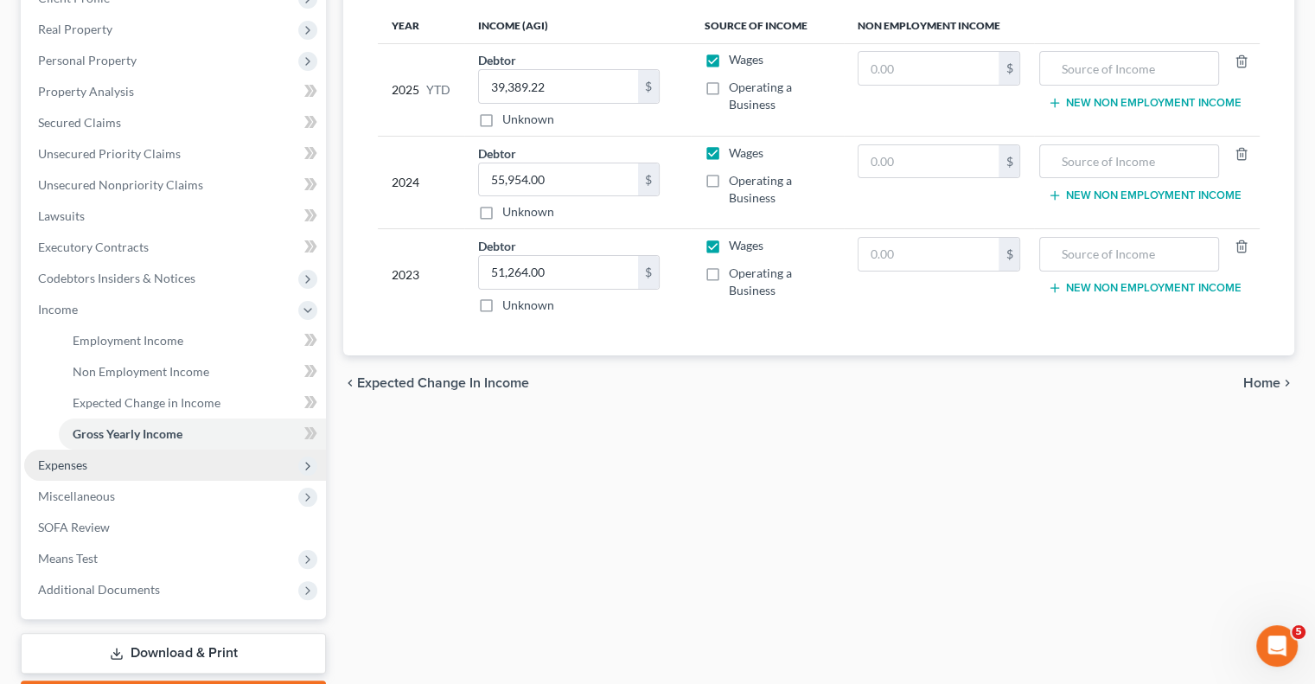
click at [86, 473] on span "Expenses" at bounding box center [175, 464] width 302 height 31
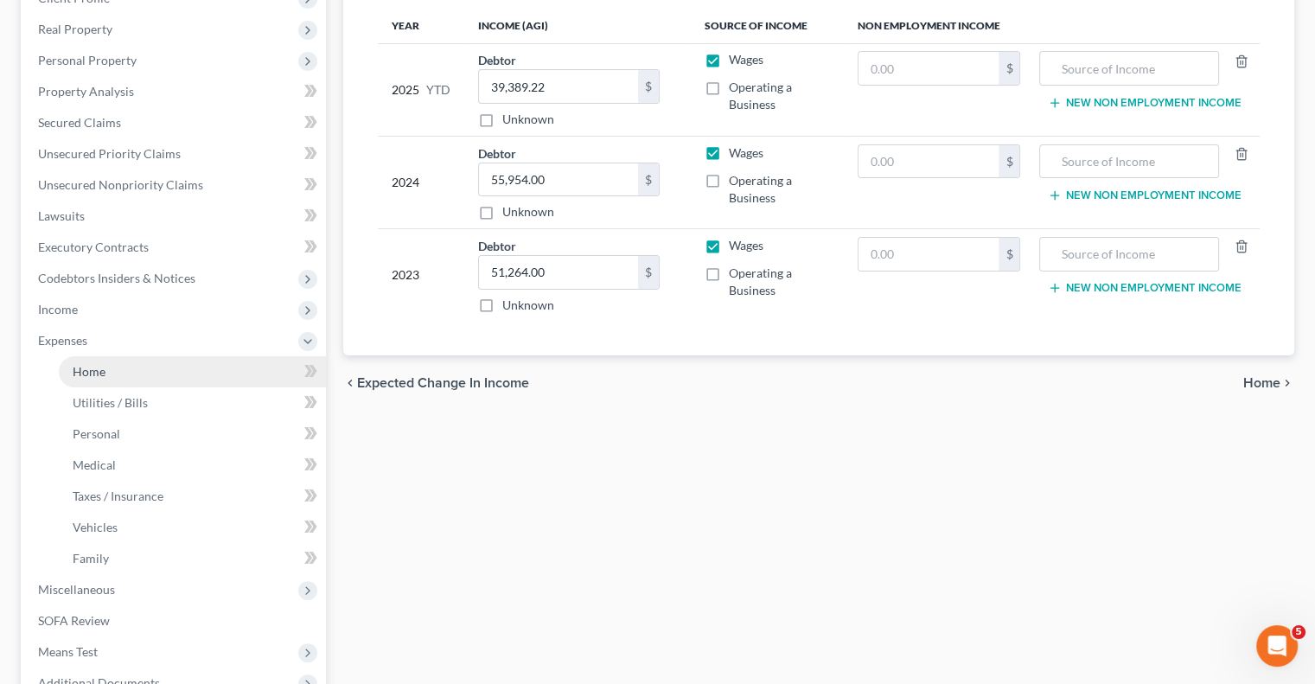
click at [97, 374] on span "Home" at bounding box center [89, 371] width 33 height 15
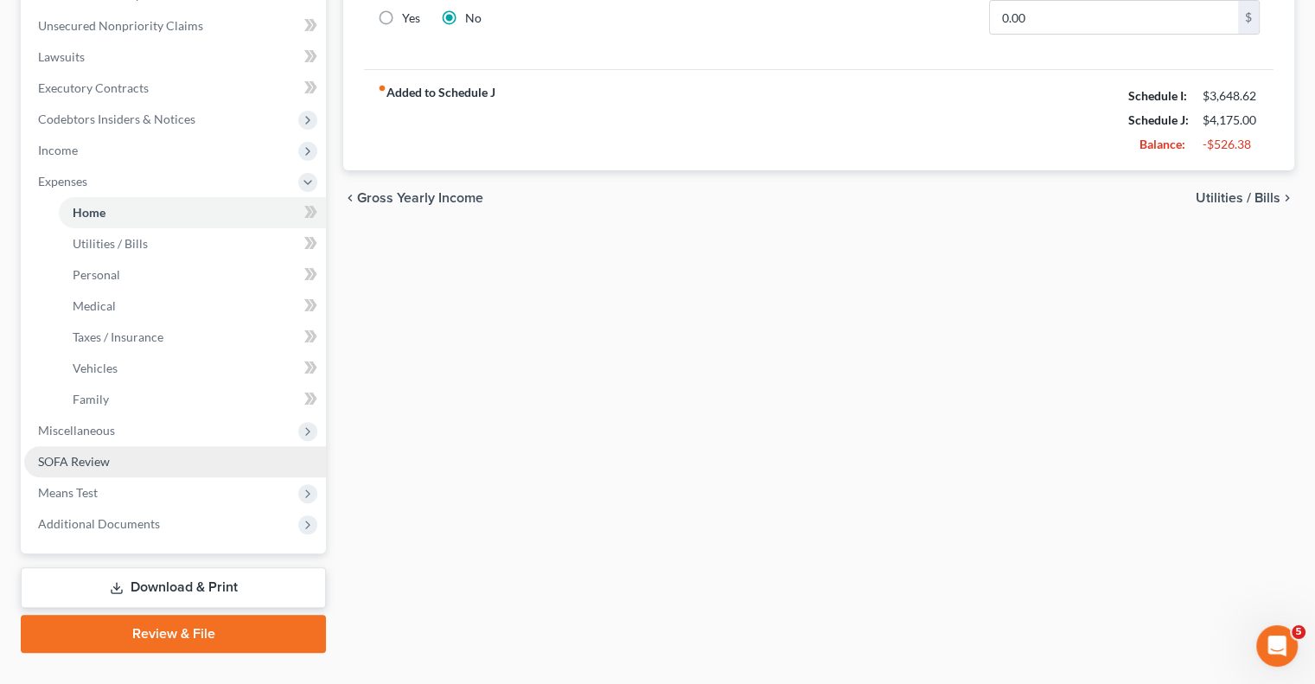
scroll to position [451, 0]
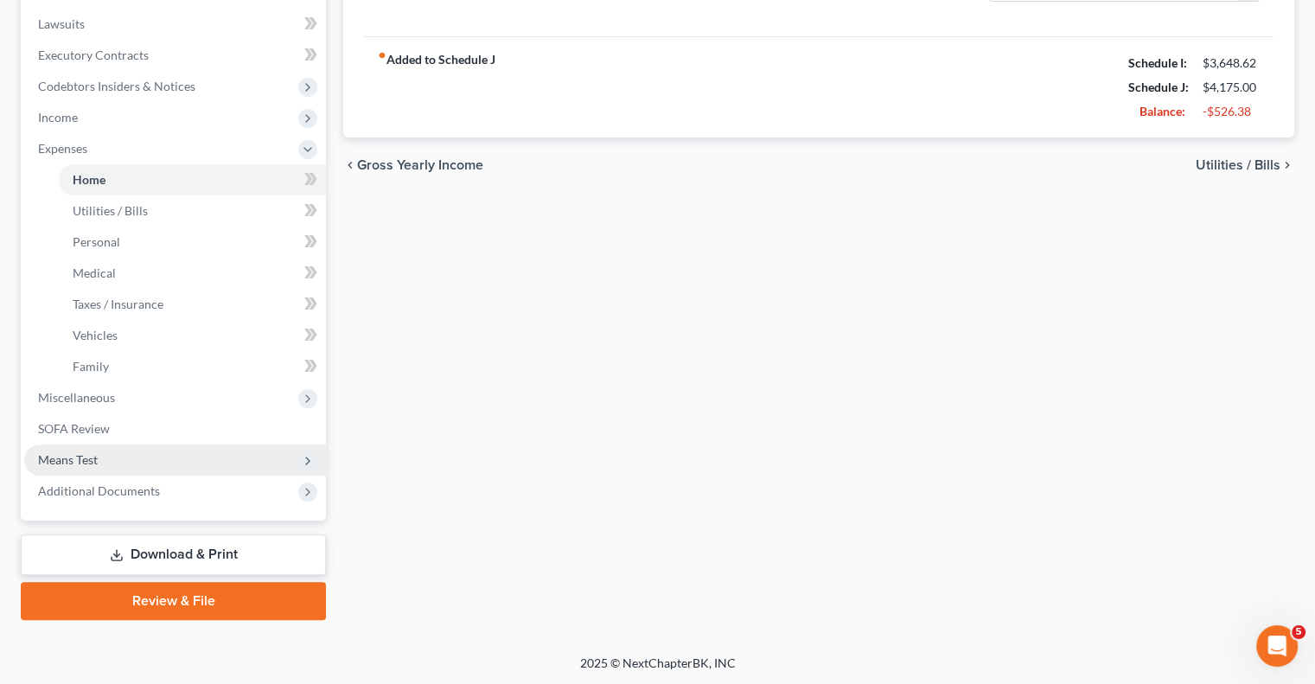
click at [134, 453] on span "Means Test" at bounding box center [175, 459] width 302 height 31
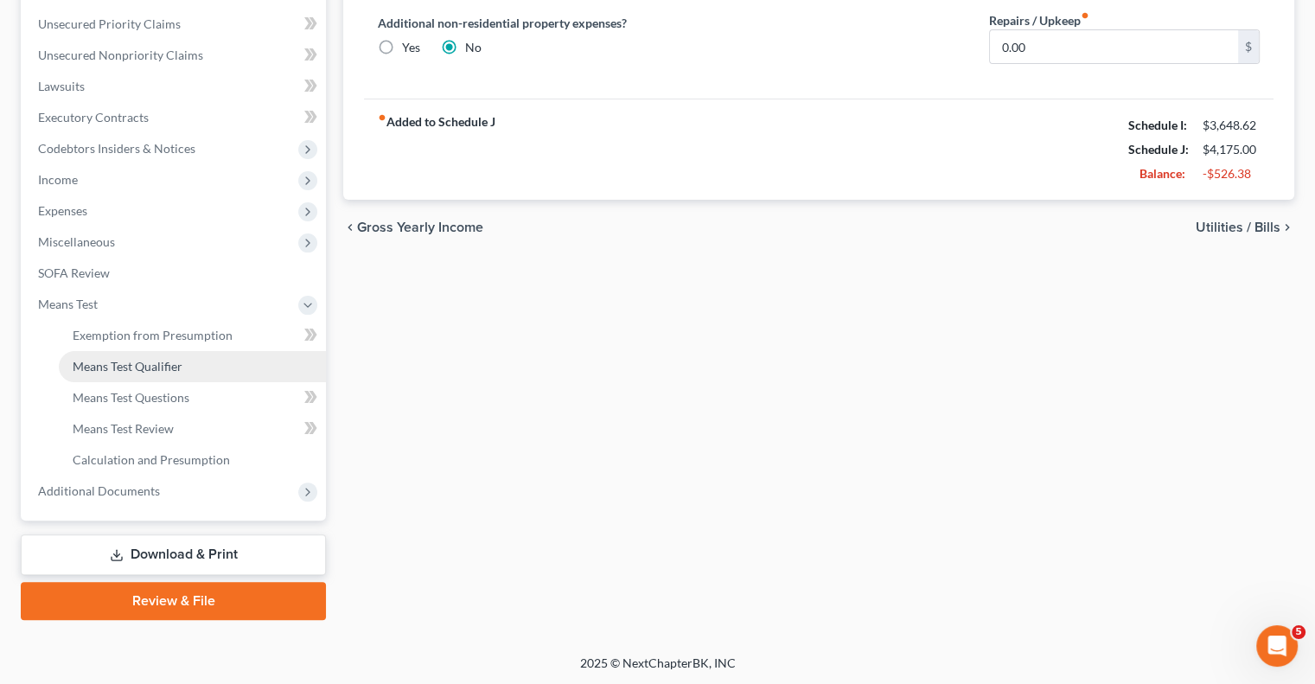
click at [178, 371] on span "Means Test Qualifier" at bounding box center [128, 366] width 110 height 15
